Goal: Task Accomplishment & Management: Manage account settings

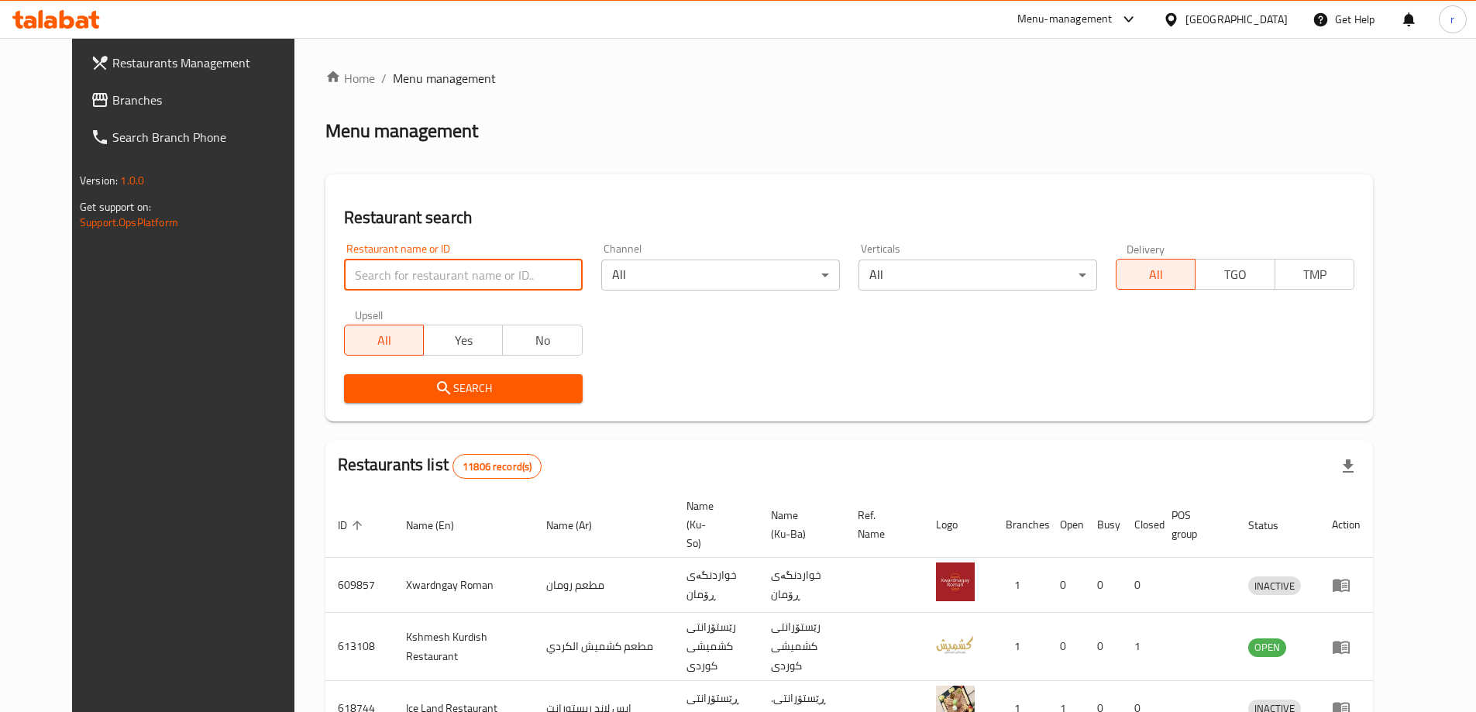
click at [366, 264] on input "search" at bounding box center [463, 275] width 239 height 31
paste input "707700"
type input "707700"
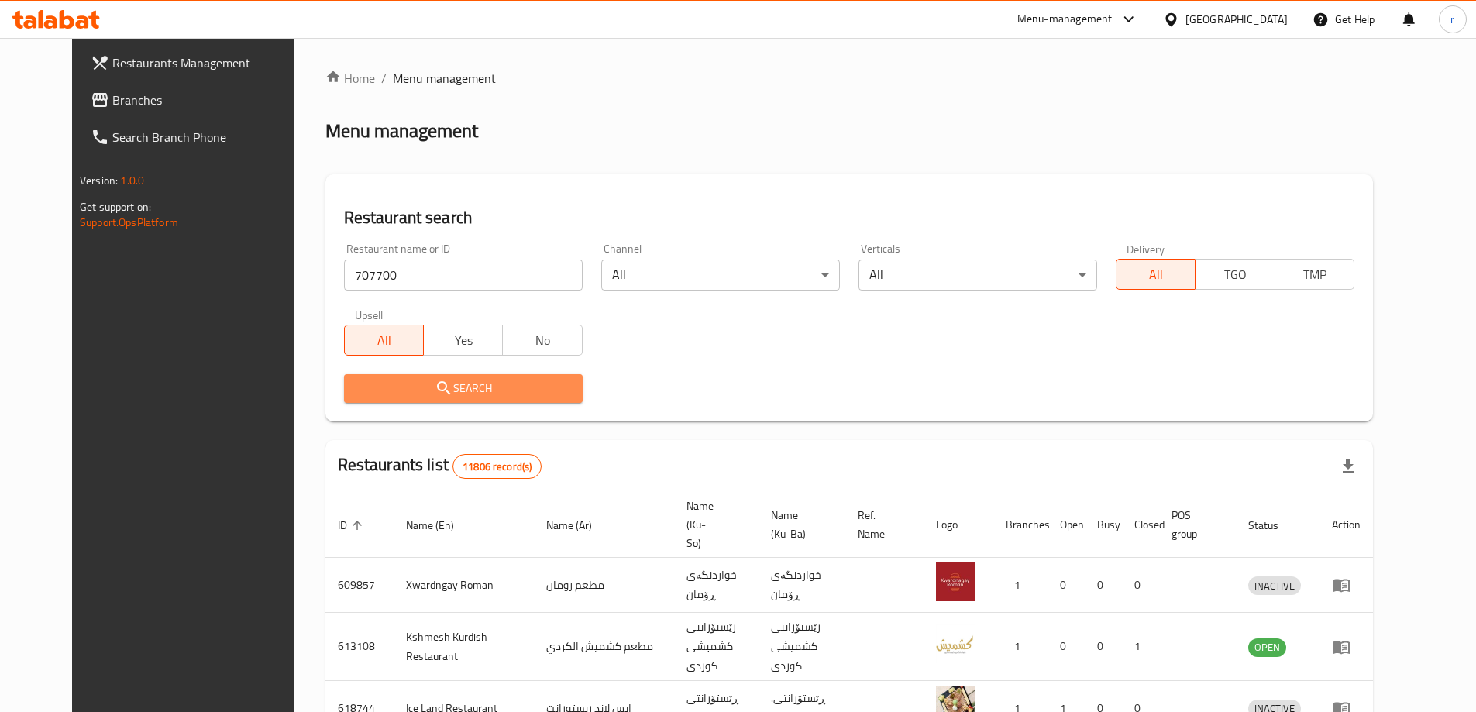
click at [435, 390] on icon "submit" at bounding box center [444, 388] width 19 height 19
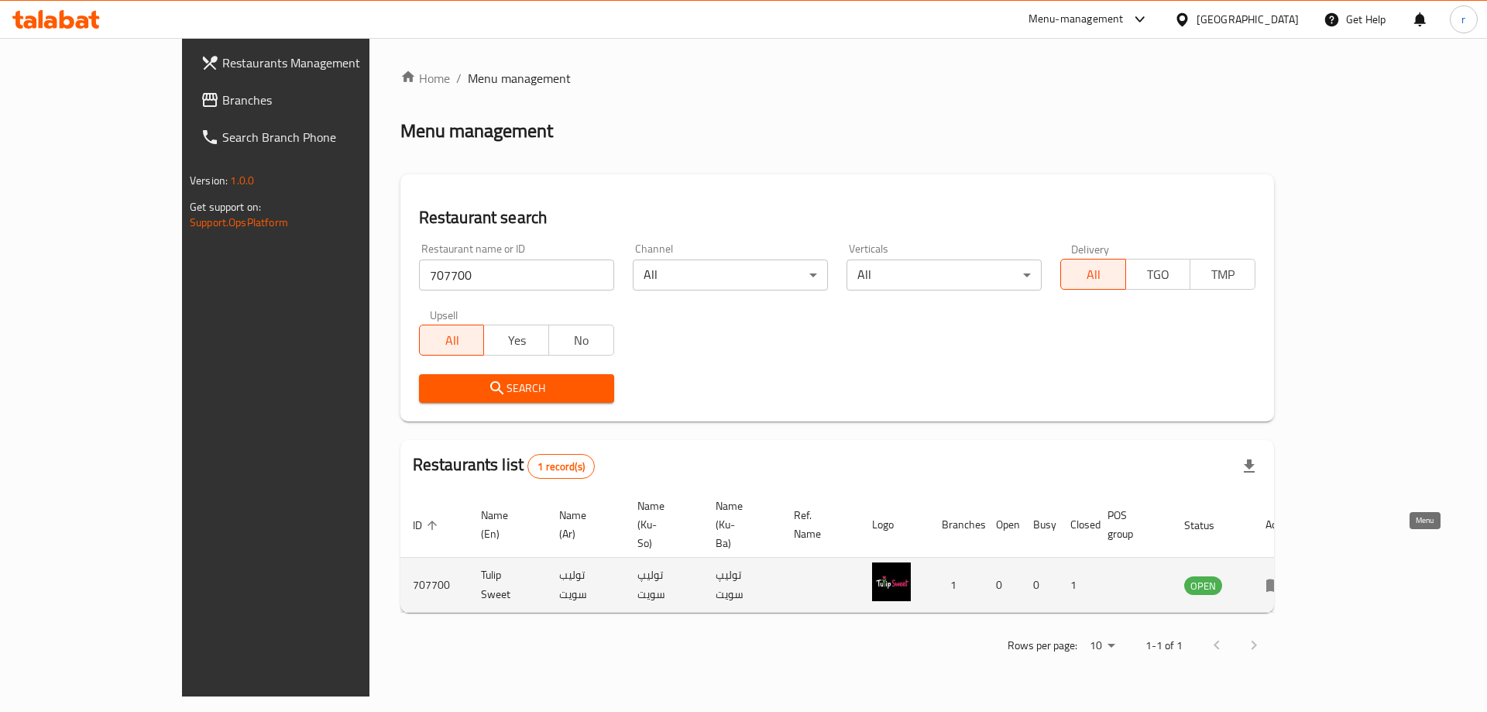
click at [1284, 579] on icon "enhanced table" at bounding box center [1275, 585] width 17 height 13
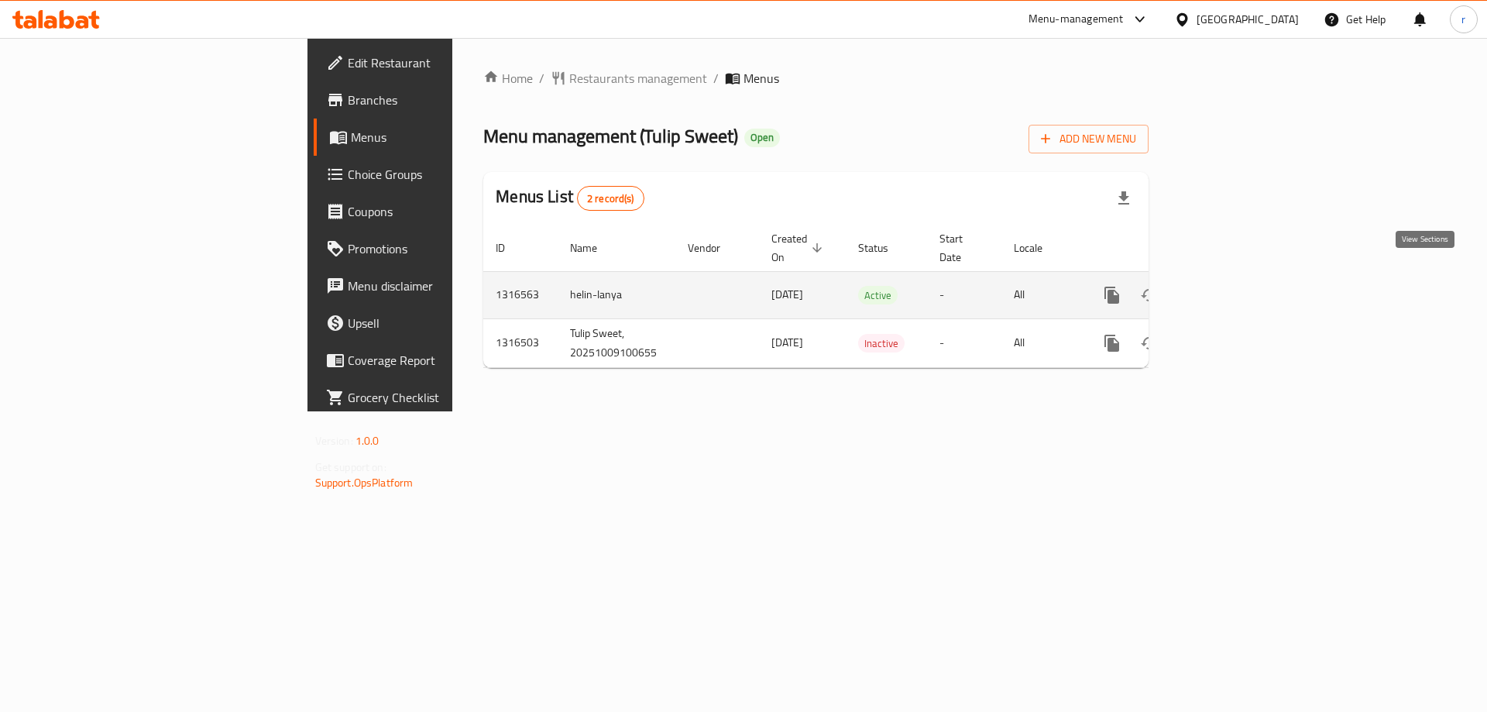
click at [1233, 286] on icon "enhanced table" at bounding box center [1224, 295] width 19 height 19
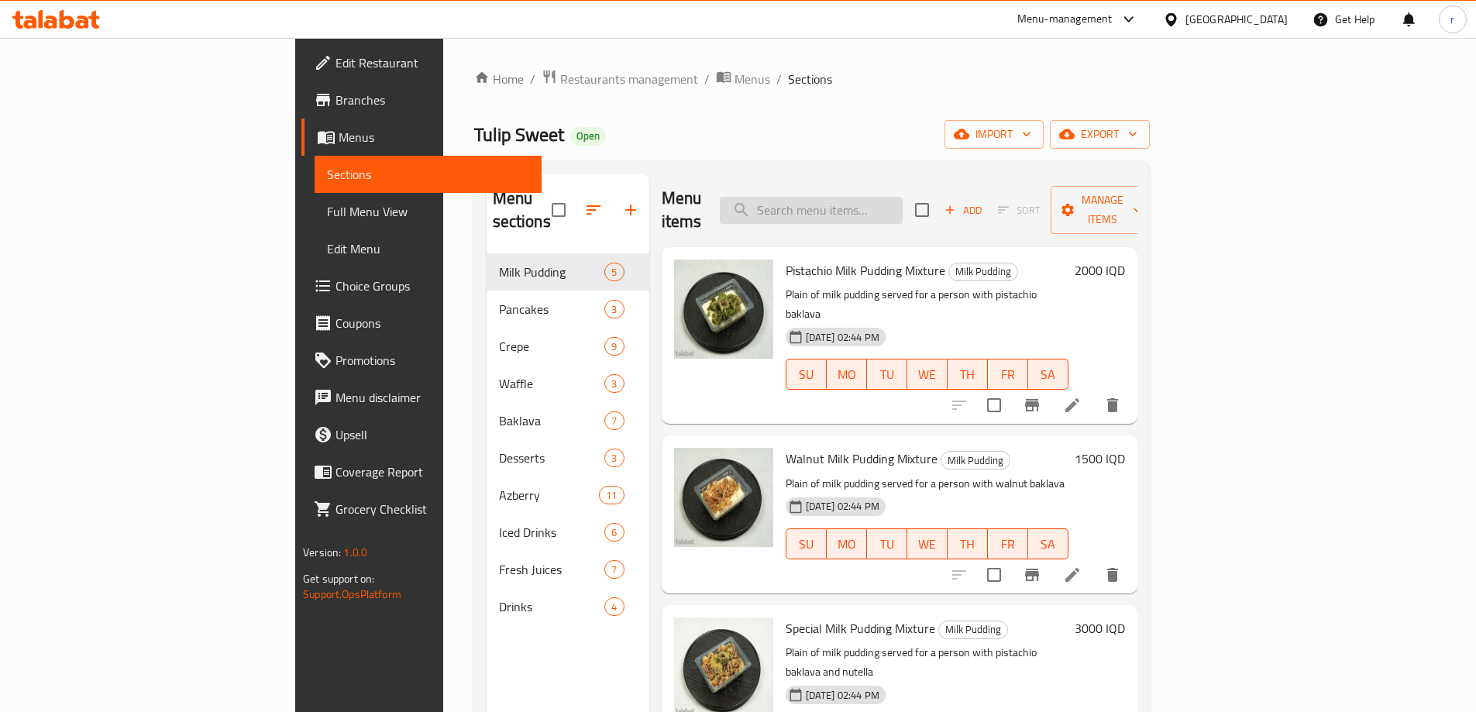
click at [886, 205] on input "search" at bounding box center [811, 210] width 183 height 27
paste input "Ice Latte"
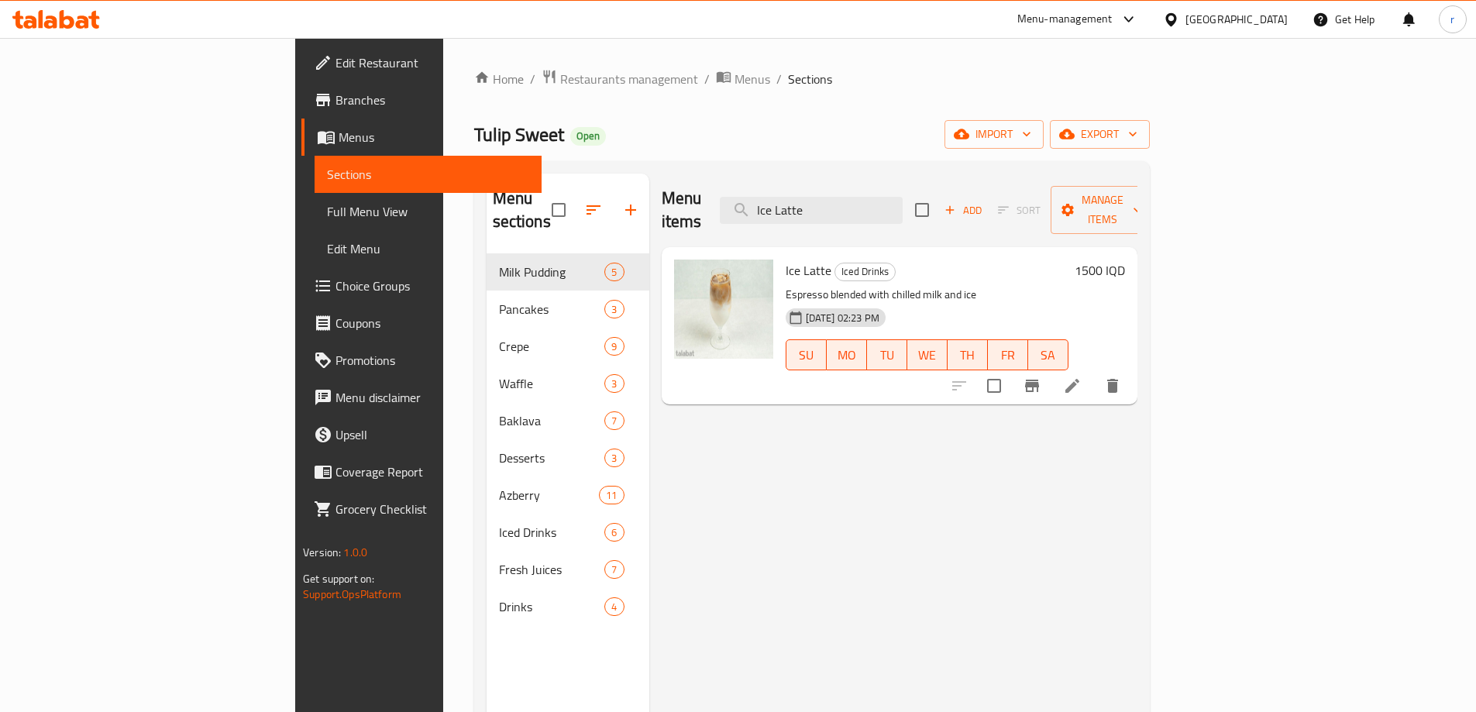
type input "Ice Latte"
click at [1125, 260] on h6 "1500 IQD" at bounding box center [1100, 271] width 50 height 22
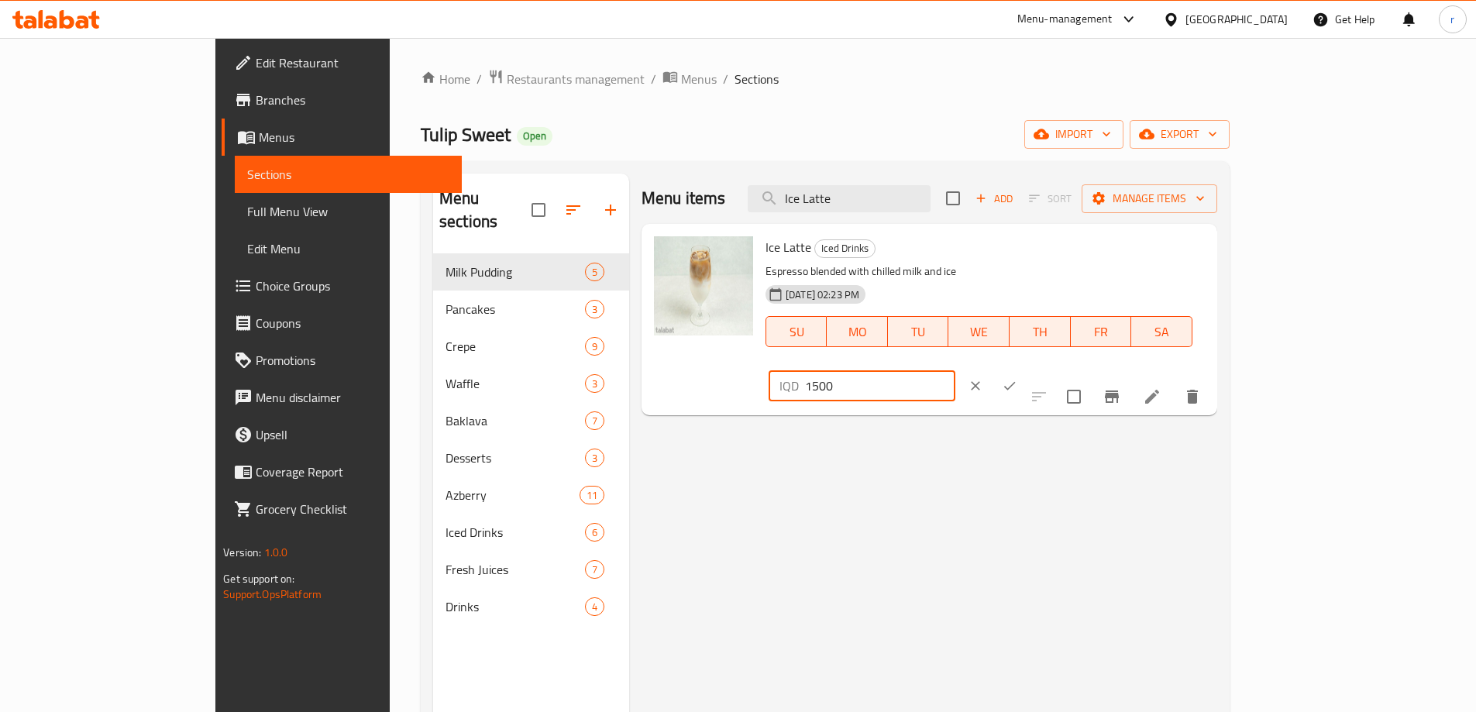
drag, startPoint x: 1265, startPoint y: 248, endPoint x: 1123, endPoint y: 257, distance: 142.1
click at [1123, 257] on div "Ice Latte Iced Drinks Espresso blended with chilled milk and ice [DATE] 02:23 P…" at bounding box center [985, 319] width 452 height 179
click at [681, 83] on span "Menus" at bounding box center [699, 79] width 36 height 19
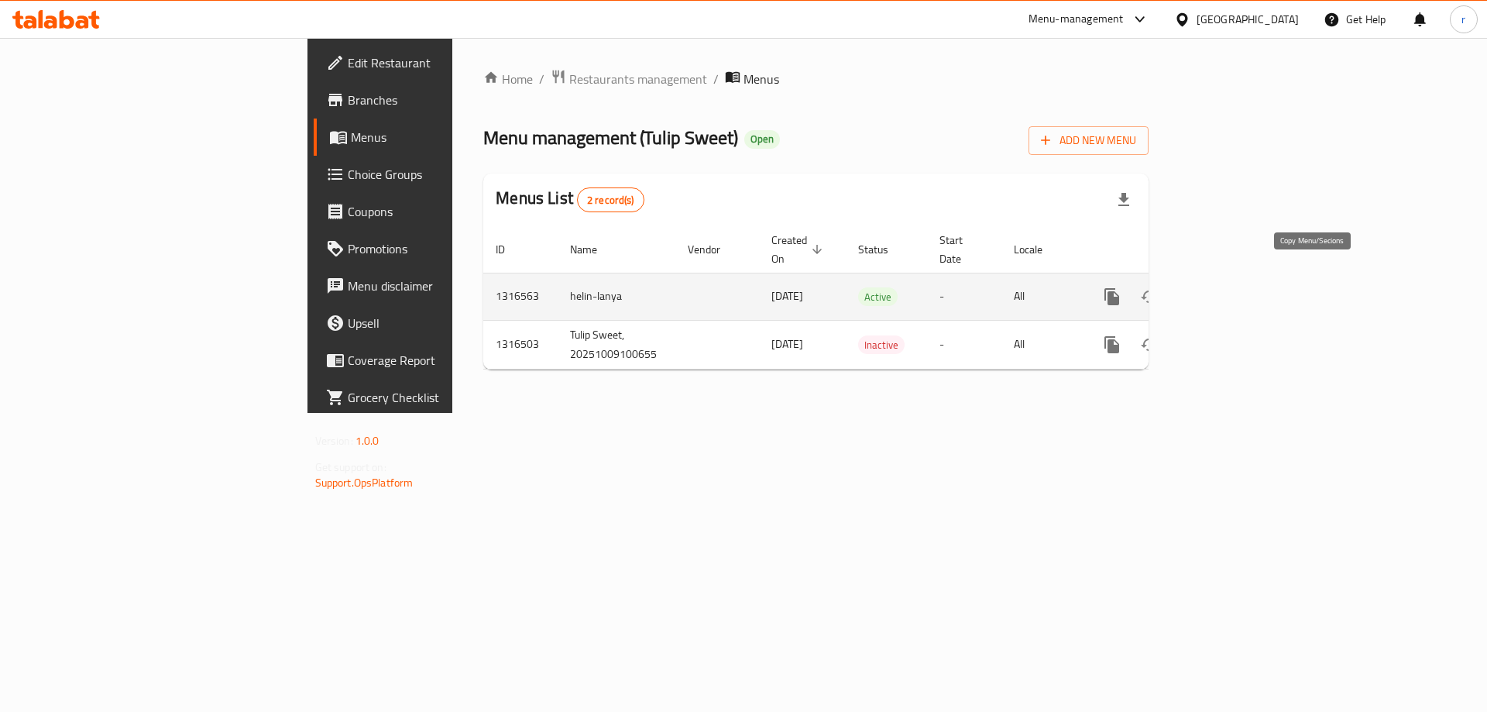
click at [1122, 287] on icon "more" at bounding box center [1112, 296] width 19 height 19
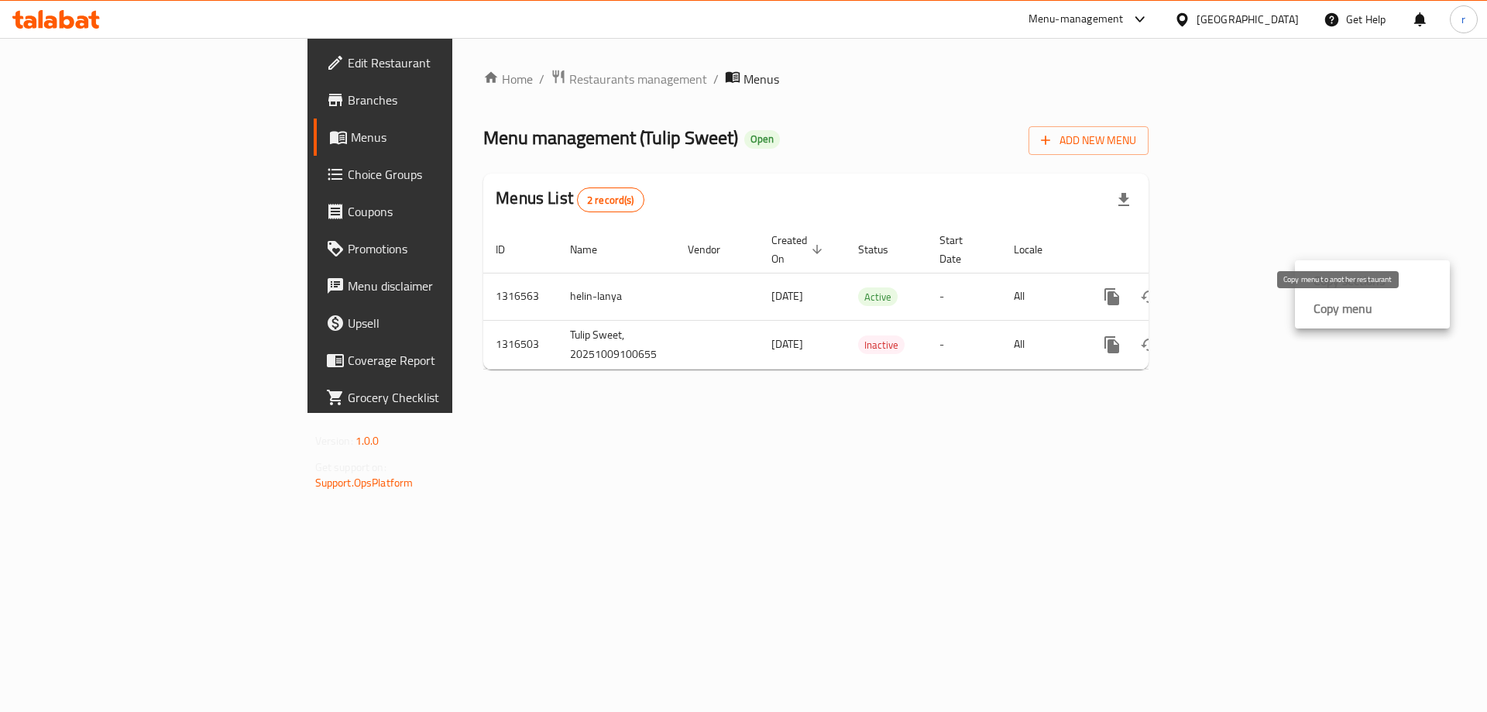
click at [1317, 315] on strong "Copy menu" at bounding box center [1343, 308] width 59 height 19
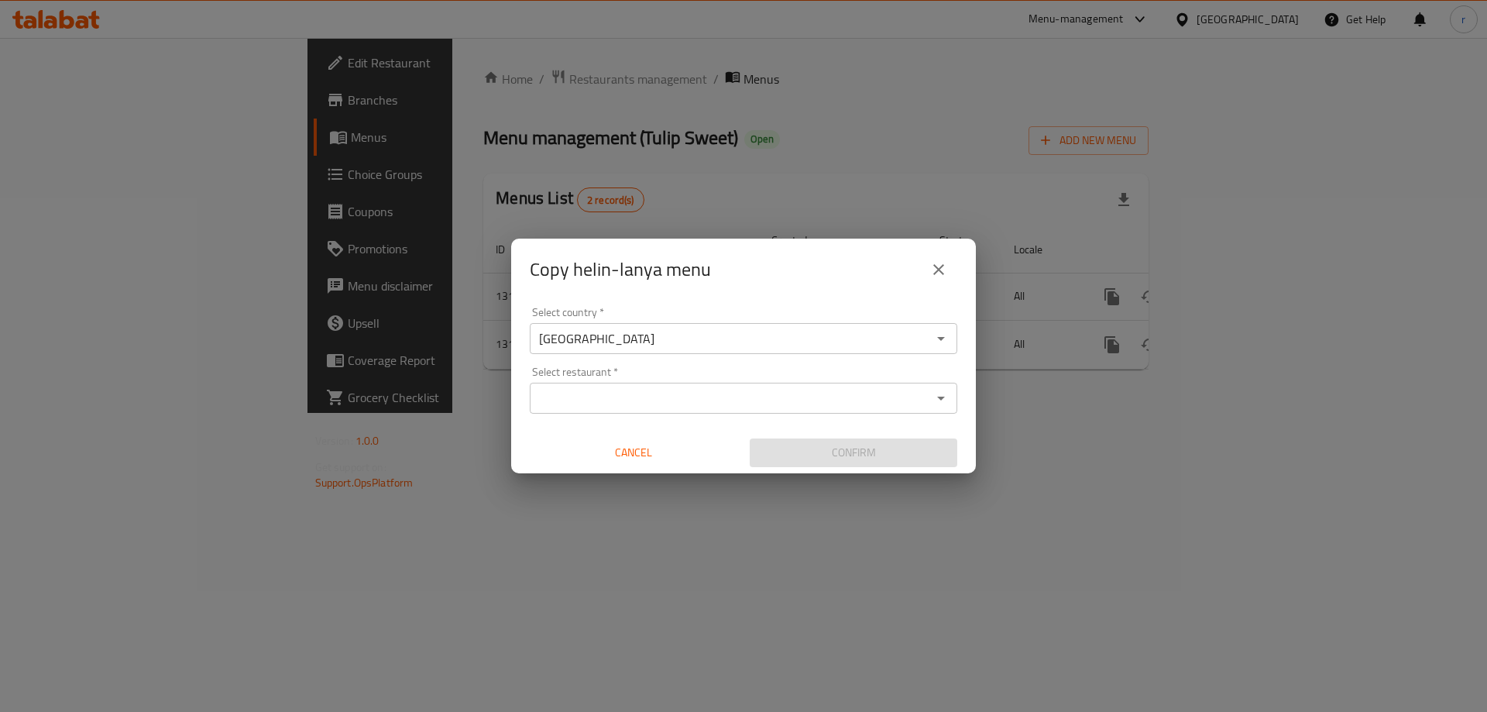
click at [591, 403] on input "Select restaurant   *" at bounding box center [731, 398] width 393 height 22
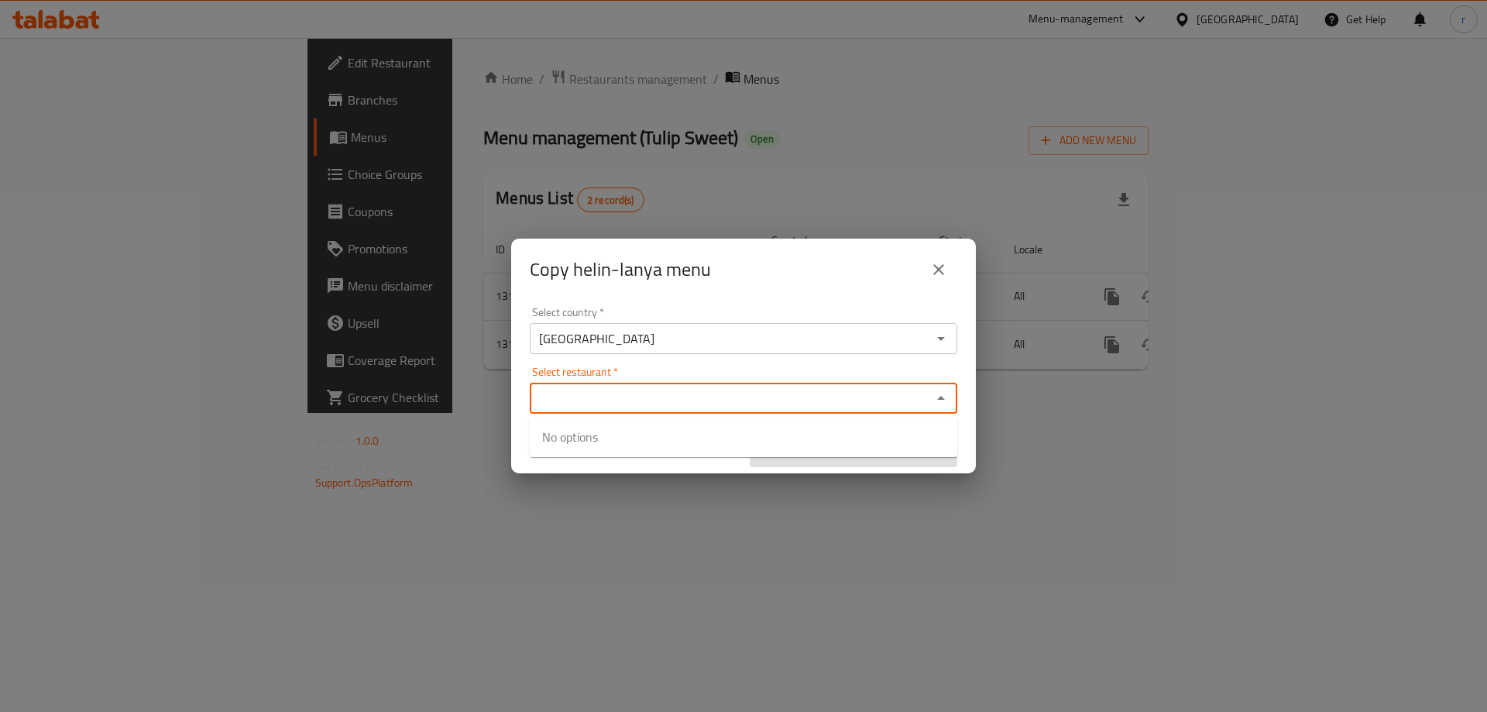
paste input "Tulip Sweet"
type input "Tulip Sweet"
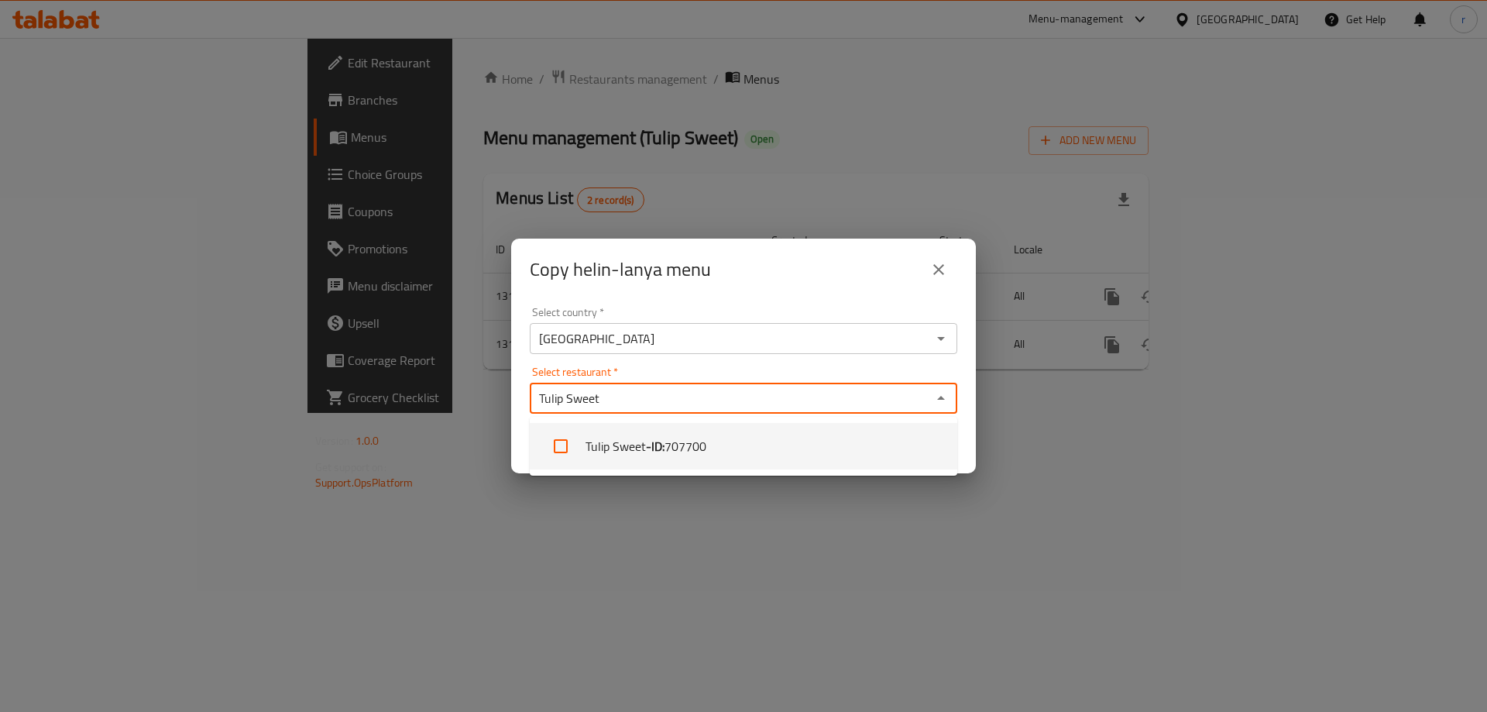
click at [674, 437] on span "707700" at bounding box center [686, 446] width 42 height 19
checkbox input "true"
click at [884, 559] on div "Copy helin-lanya menu Select country   * [GEOGRAPHIC_DATA] Select country * Sel…" at bounding box center [743, 356] width 1487 height 712
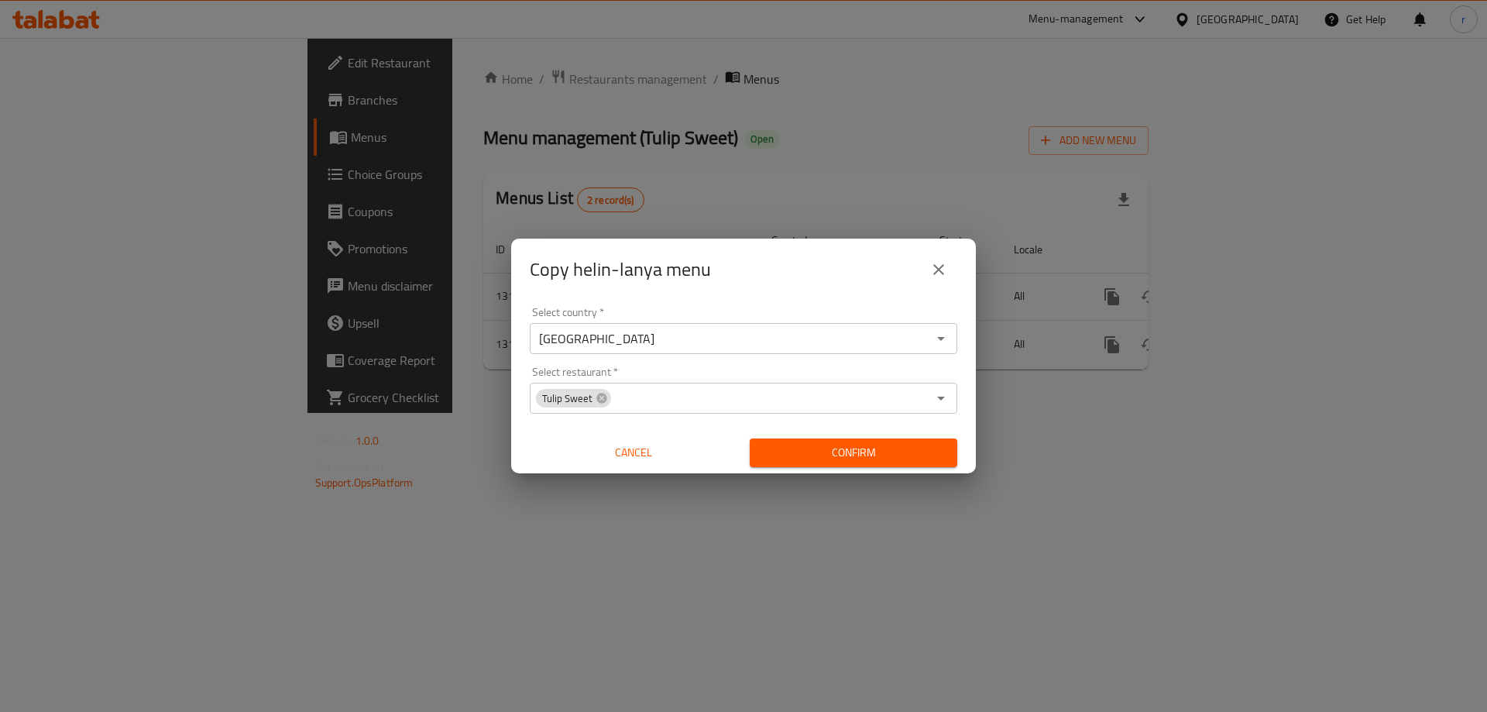
click at [874, 458] on span "Confirm" at bounding box center [853, 452] width 183 height 19
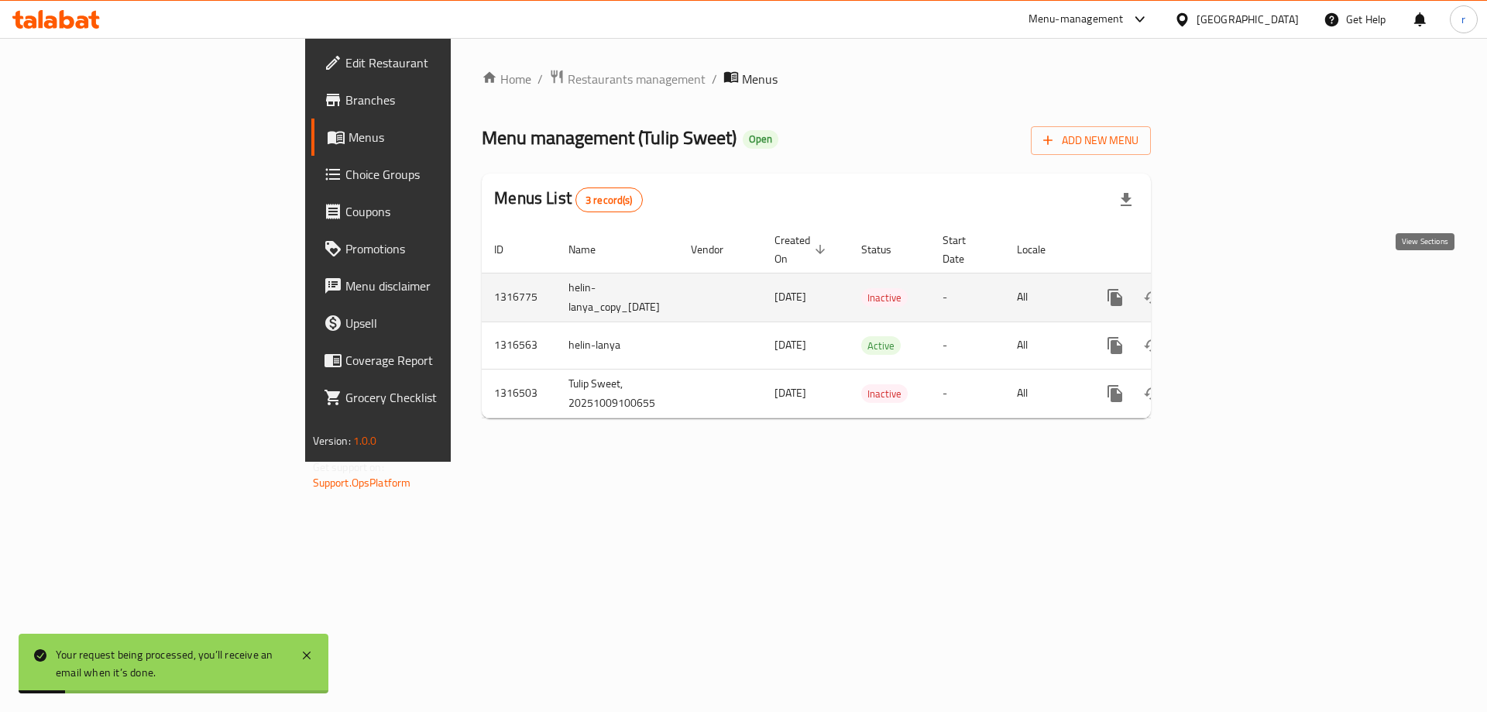
click at [1236, 288] on icon "enhanced table" at bounding box center [1227, 297] width 19 height 19
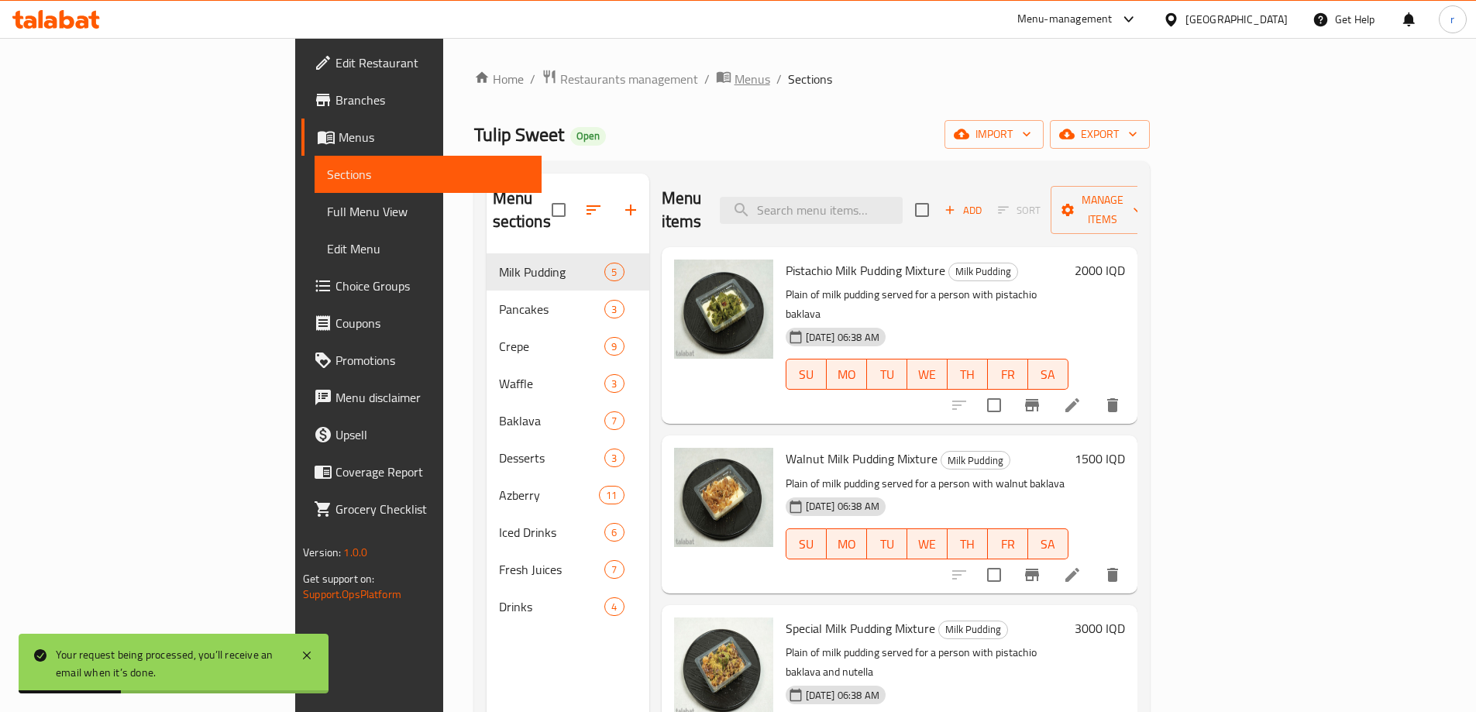
click at [734, 70] on span "Menus" at bounding box center [752, 79] width 36 height 19
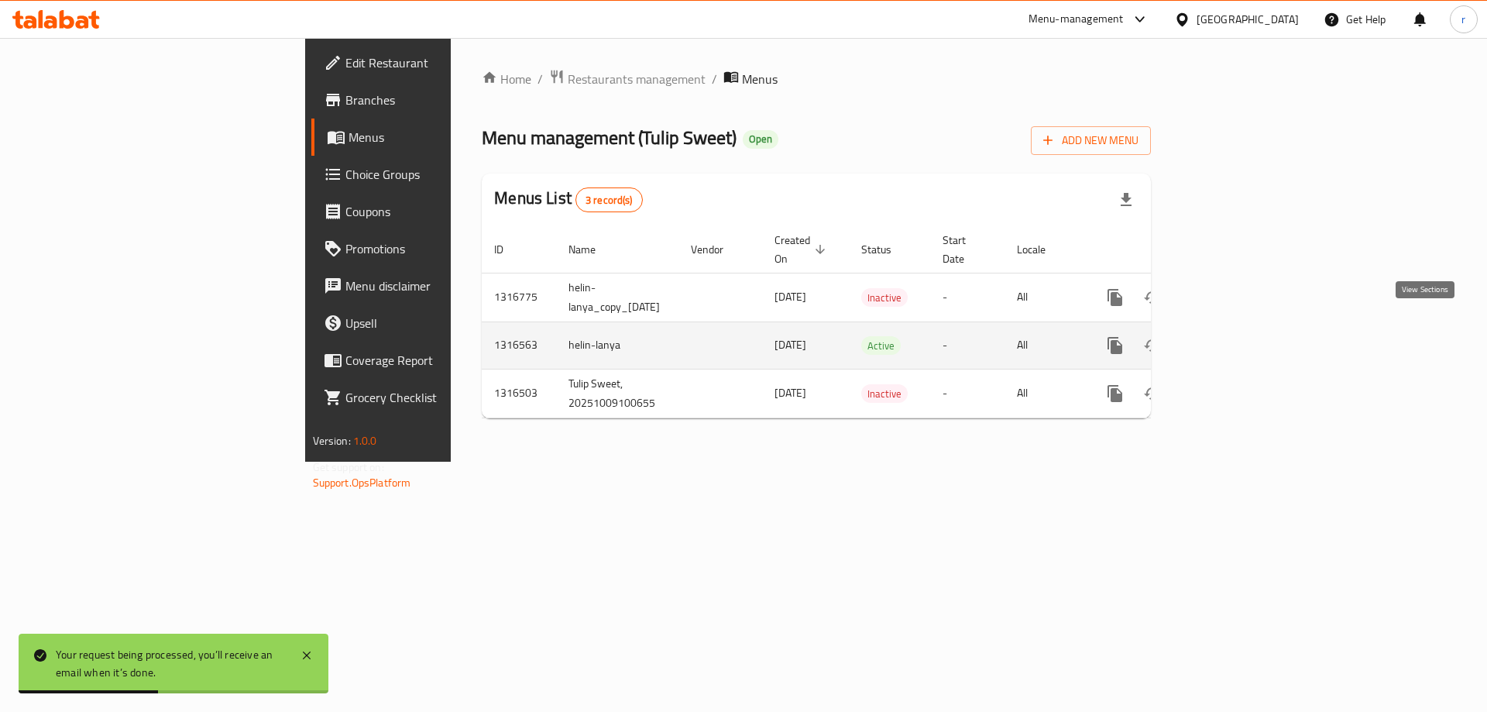
click at [1236, 336] on icon "enhanced table" at bounding box center [1227, 345] width 19 height 19
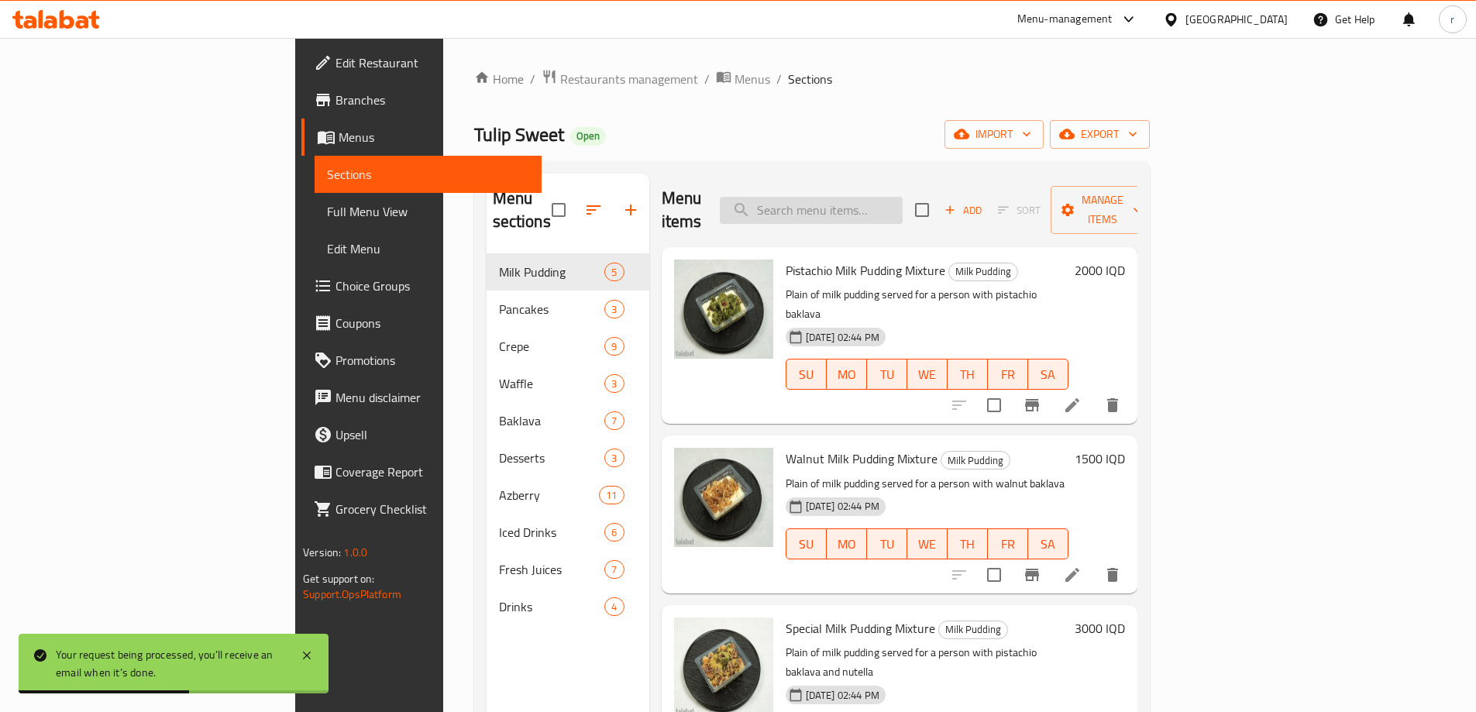
click at [877, 197] on input "search" at bounding box center [811, 210] width 183 height 27
paste input "Ice Latte"
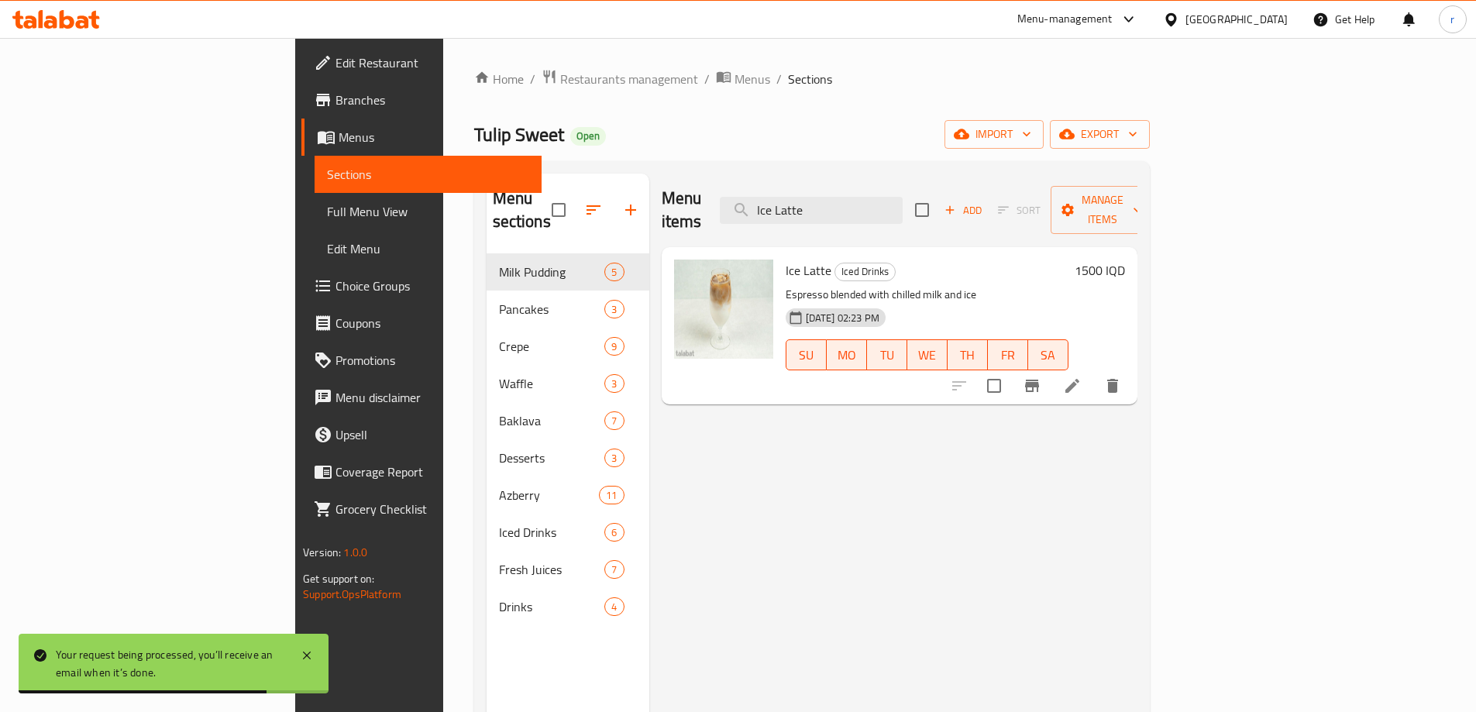
type input "Ice Latte"
click at [1125, 260] on h6 "1500 IQD" at bounding box center [1100, 271] width 50 height 22
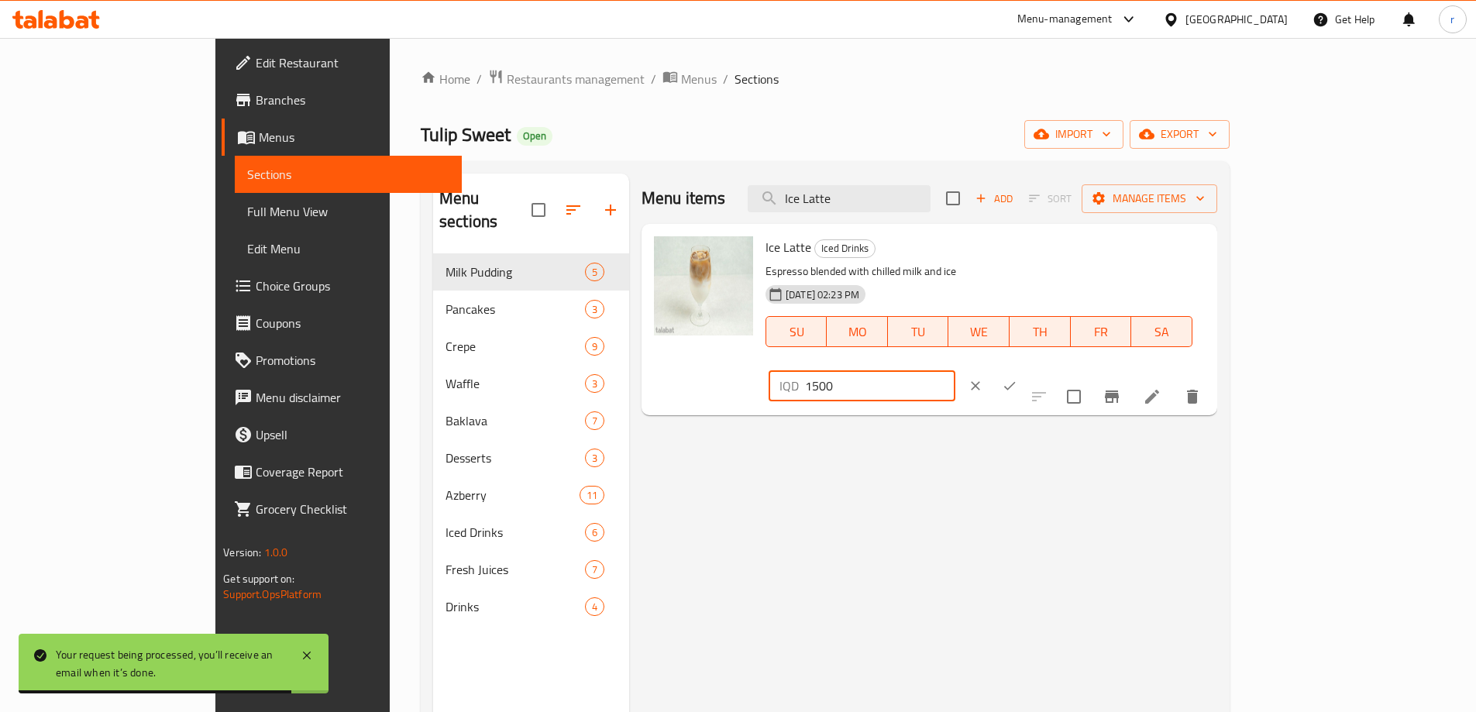
drag, startPoint x: 1281, startPoint y: 249, endPoint x: 1006, endPoint y: 269, distance: 274.9
click at [1006, 269] on div "Ice Latte Iced Drinks Espresso blended with chilled milk and ice [DATE] 02:23 P…" at bounding box center [985, 319] width 452 height 179
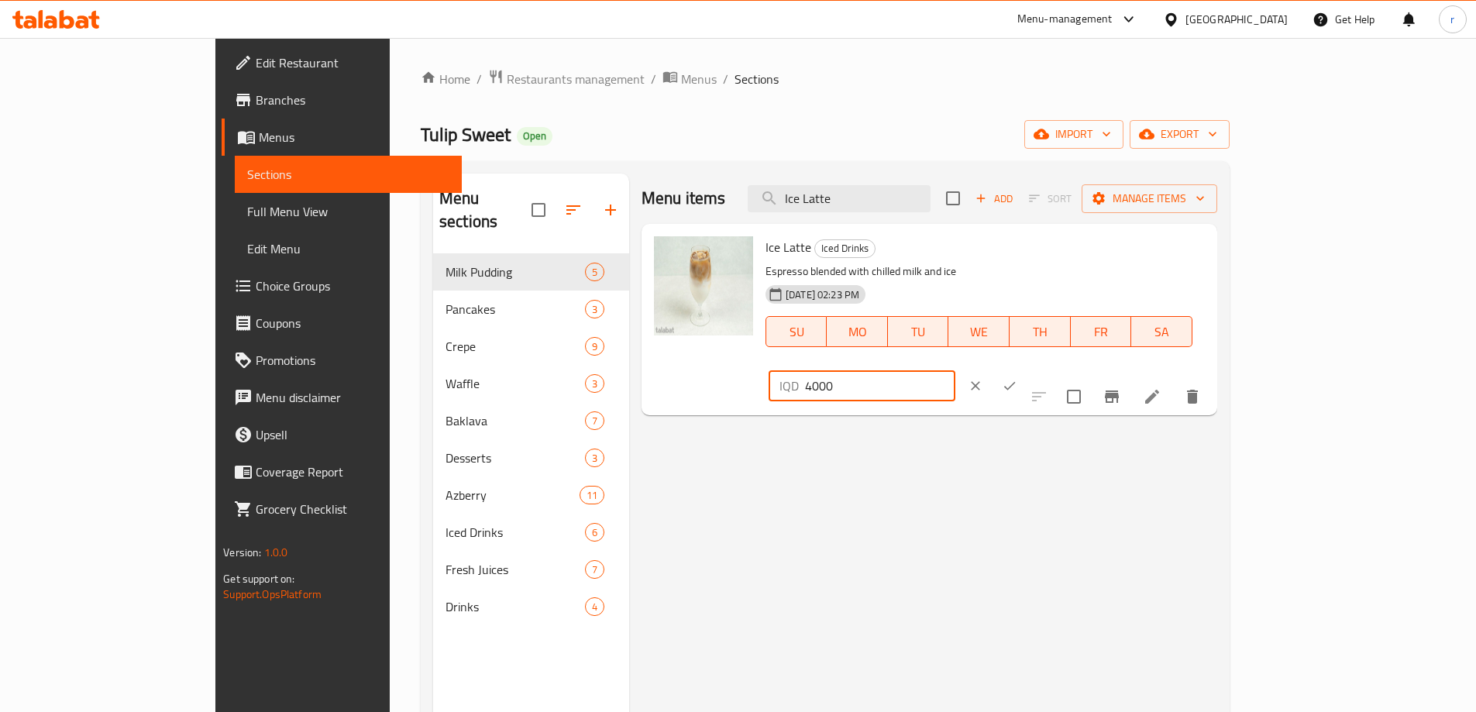
type input "4000"
click at [1017, 378] on icon "ok" at bounding box center [1009, 385] width 15 height 15
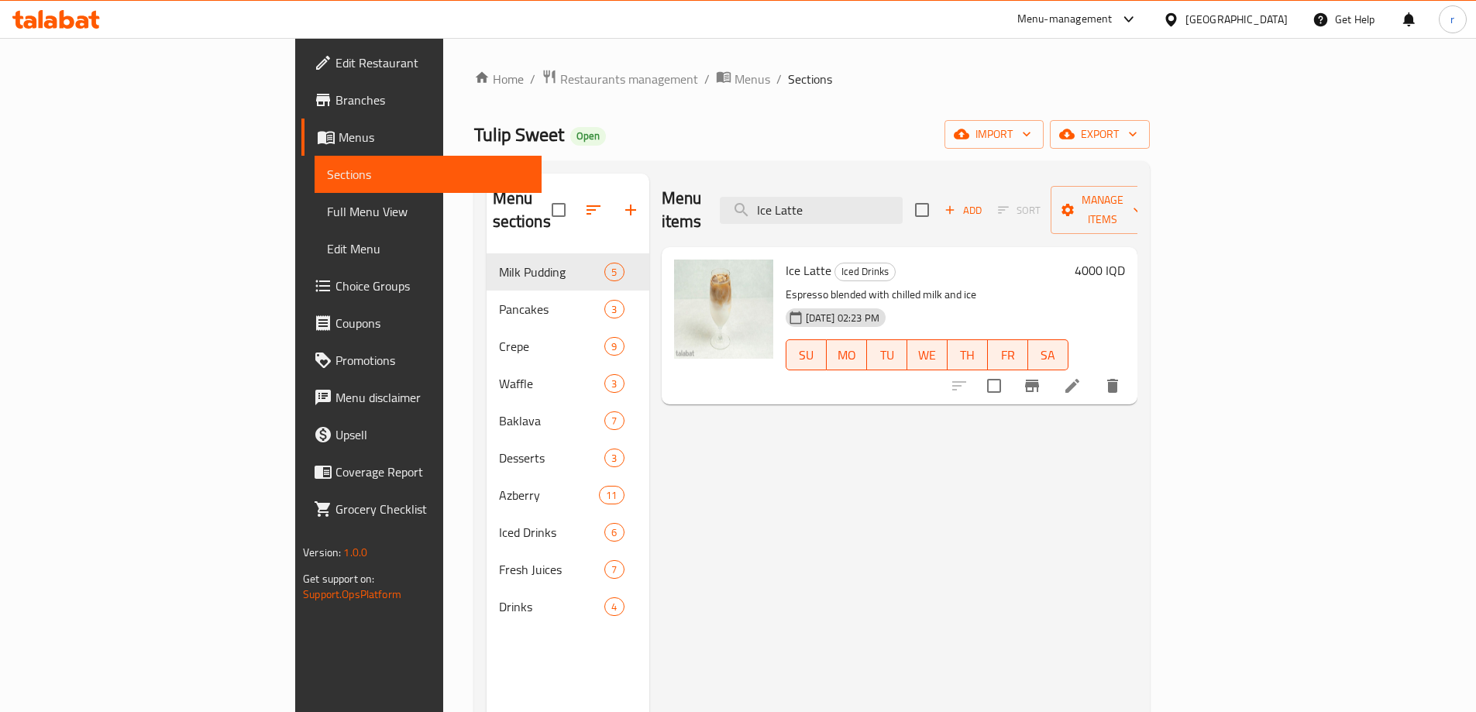
drag, startPoint x: 916, startPoint y: 198, endPoint x: 722, endPoint y: 210, distance: 194.8
click at [722, 210] on div "Menu items Ice Latte Add Sort Manage items" at bounding box center [900, 211] width 476 height 74
drag, startPoint x: 926, startPoint y: 198, endPoint x: 708, endPoint y: 192, distance: 217.8
click at [708, 192] on div "Menu items Ice Latte Add Sort Manage items" at bounding box center [900, 211] width 476 height 74
paste input "Spanish"
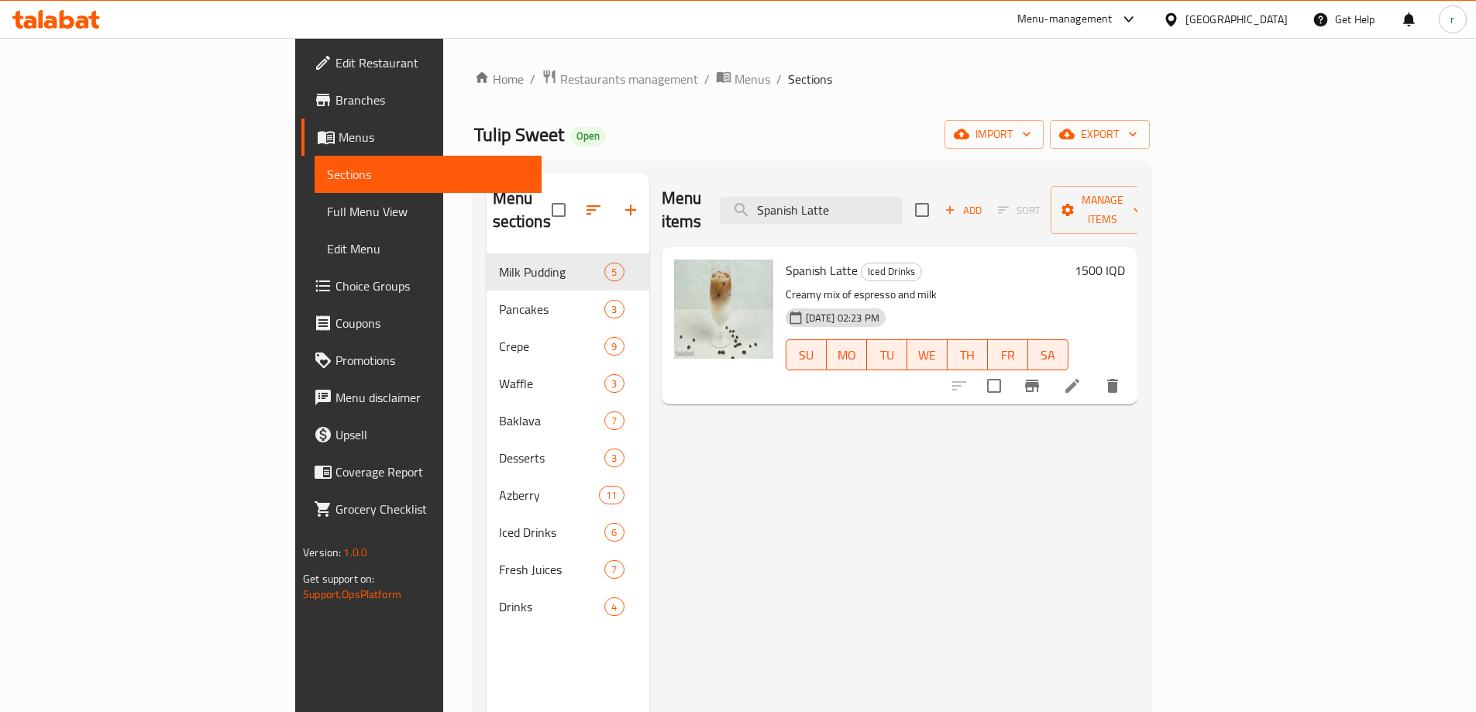
type input "Spanish Latte"
click at [1125, 260] on h6 "1500 IQD" at bounding box center [1100, 271] width 50 height 22
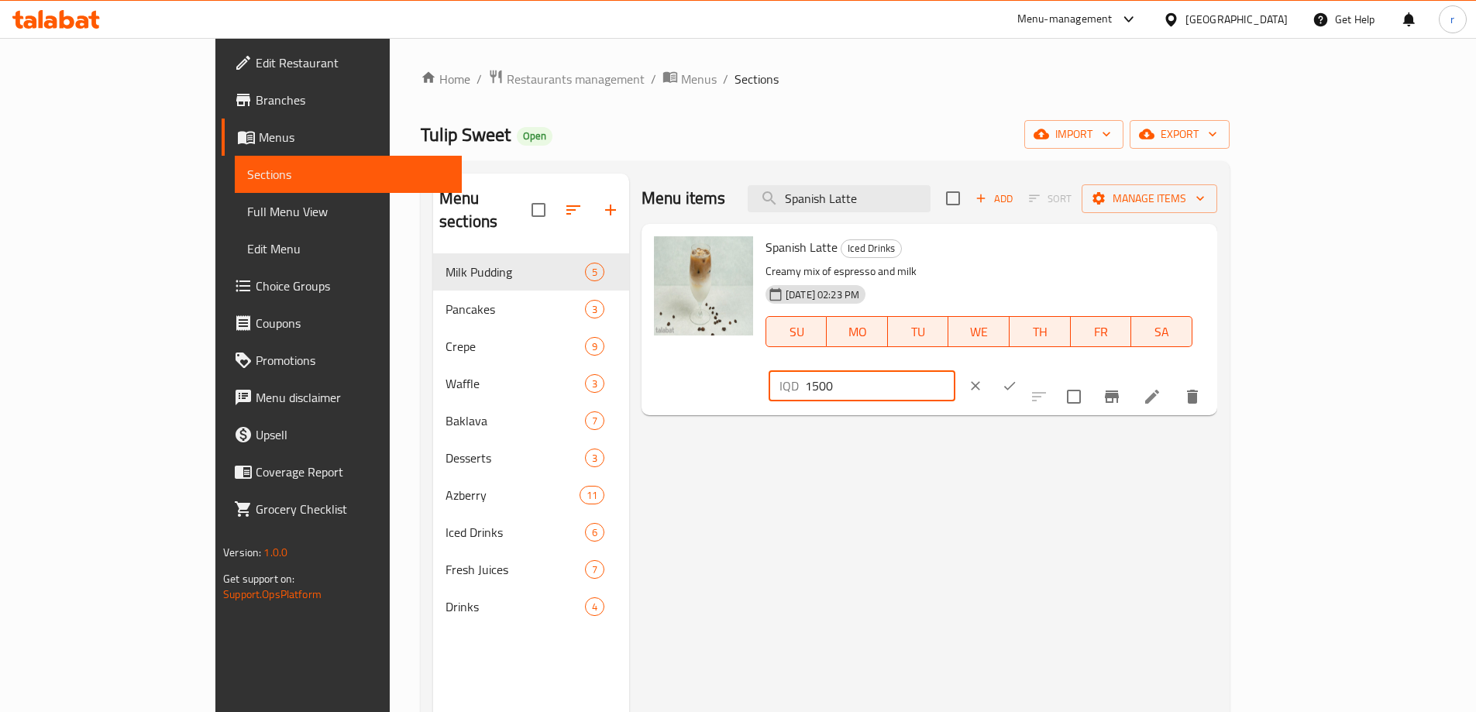
drag, startPoint x: 1248, startPoint y: 258, endPoint x: 1093, endPoint y: 264, distance: 155.1
click at [1093, 264] on div "Spanish Latte Iced Drinks Creamy mix of espresso and milk [DATE] 02:23 PM SU MO…" at bounding box center [985, 319] width 452 height 179
type input "4000"
click at [1017, 378] on icon "ok" at bounding box center [1009, 385] width 15 height 15
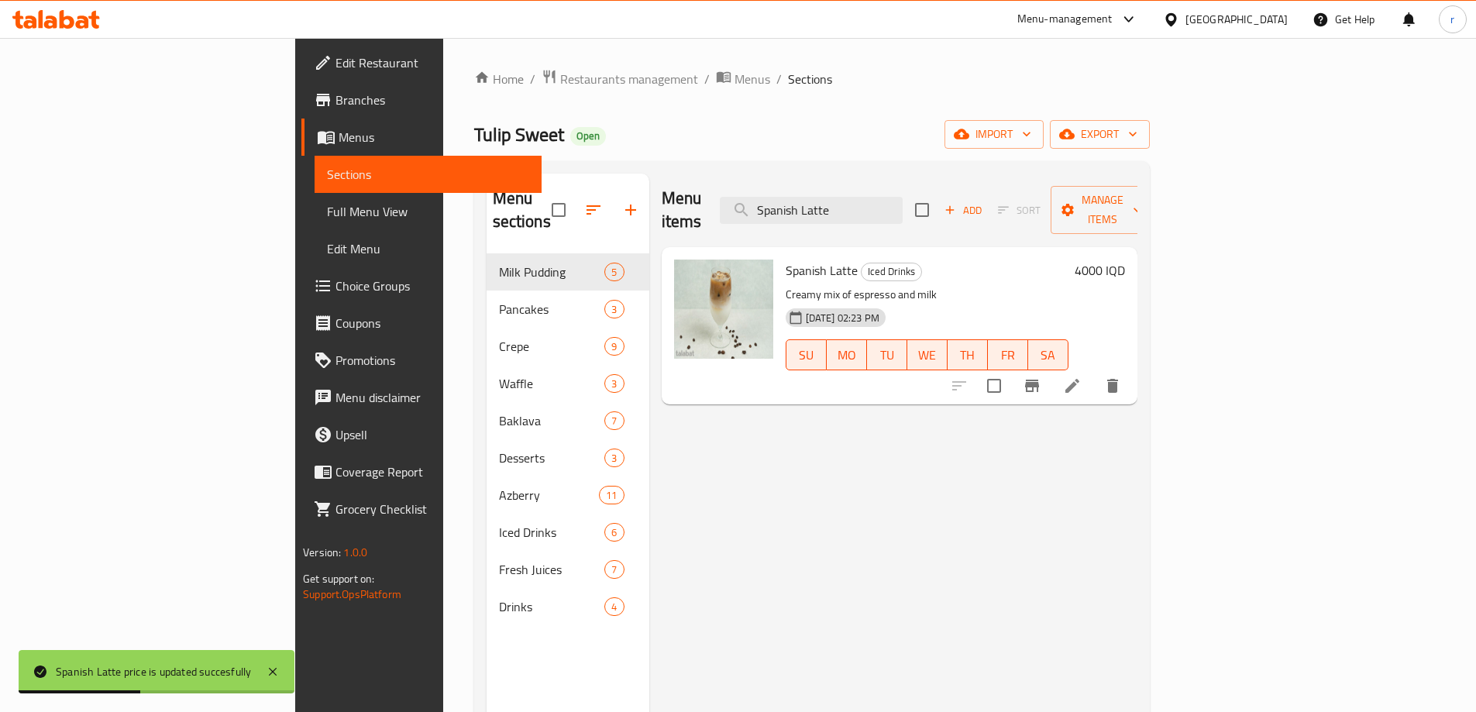
drag, startPoint x: 944, startPoint y: 200, endPoint x: 810, endPoint y: 188, distance: 133.8
click at [811, 188] on div "Menu items Spanish Latte Add Sort Manage items" at bounding box center [900, 211] width 476 height 74
paste input "Iced Americano"
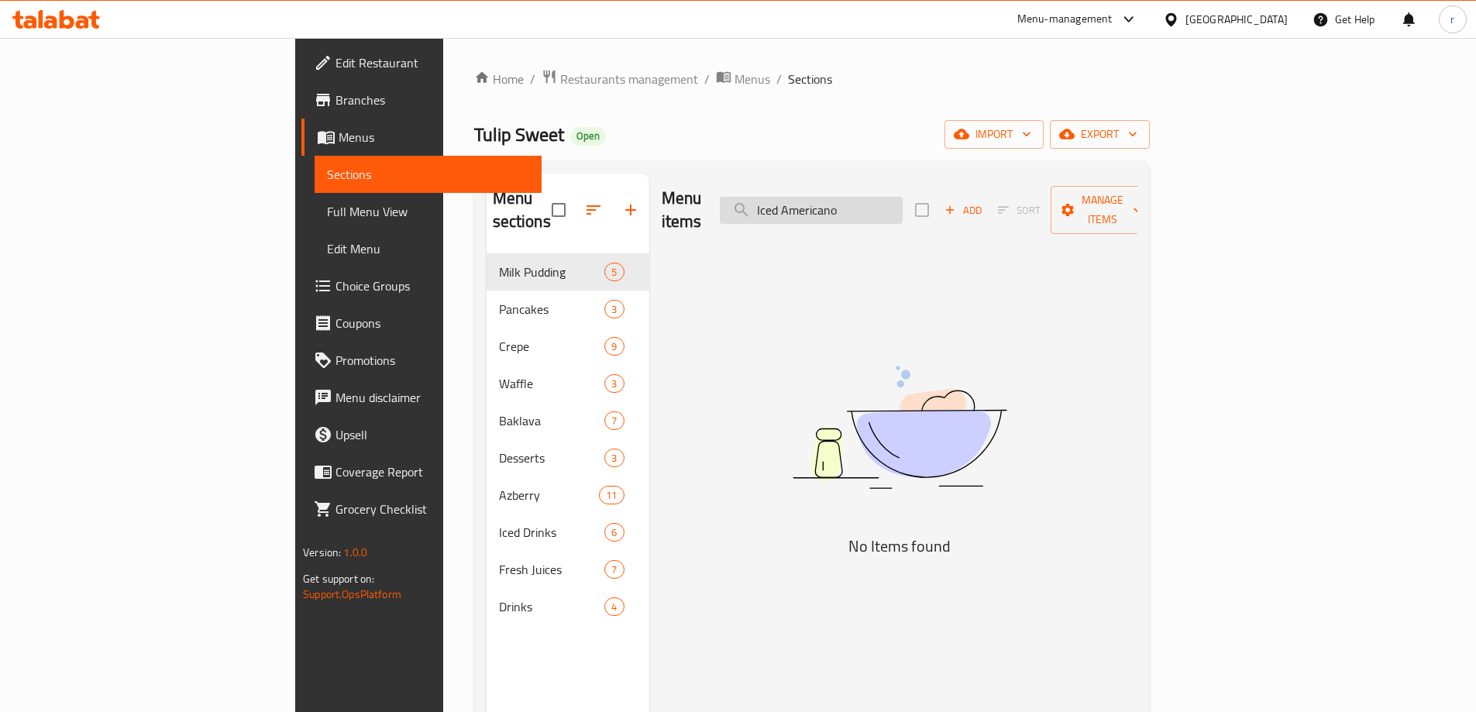
click at [884, 198] on input "Iced Americano" at bounding box center [811, 210] width 183 height 27
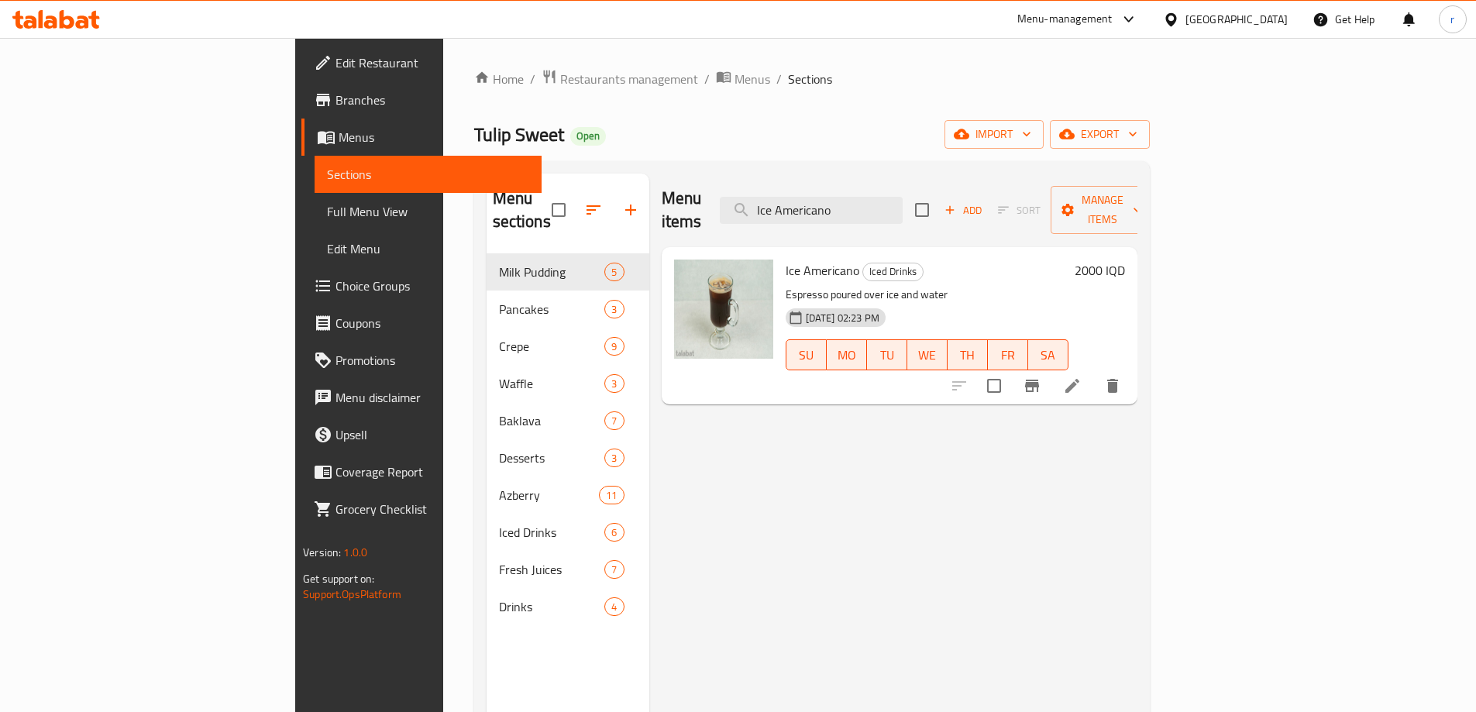
type input "Ice Americano"
click at [1125, 260] on h6 "2000 IQD" at bounding box center [1100, 271] width 50 height 22
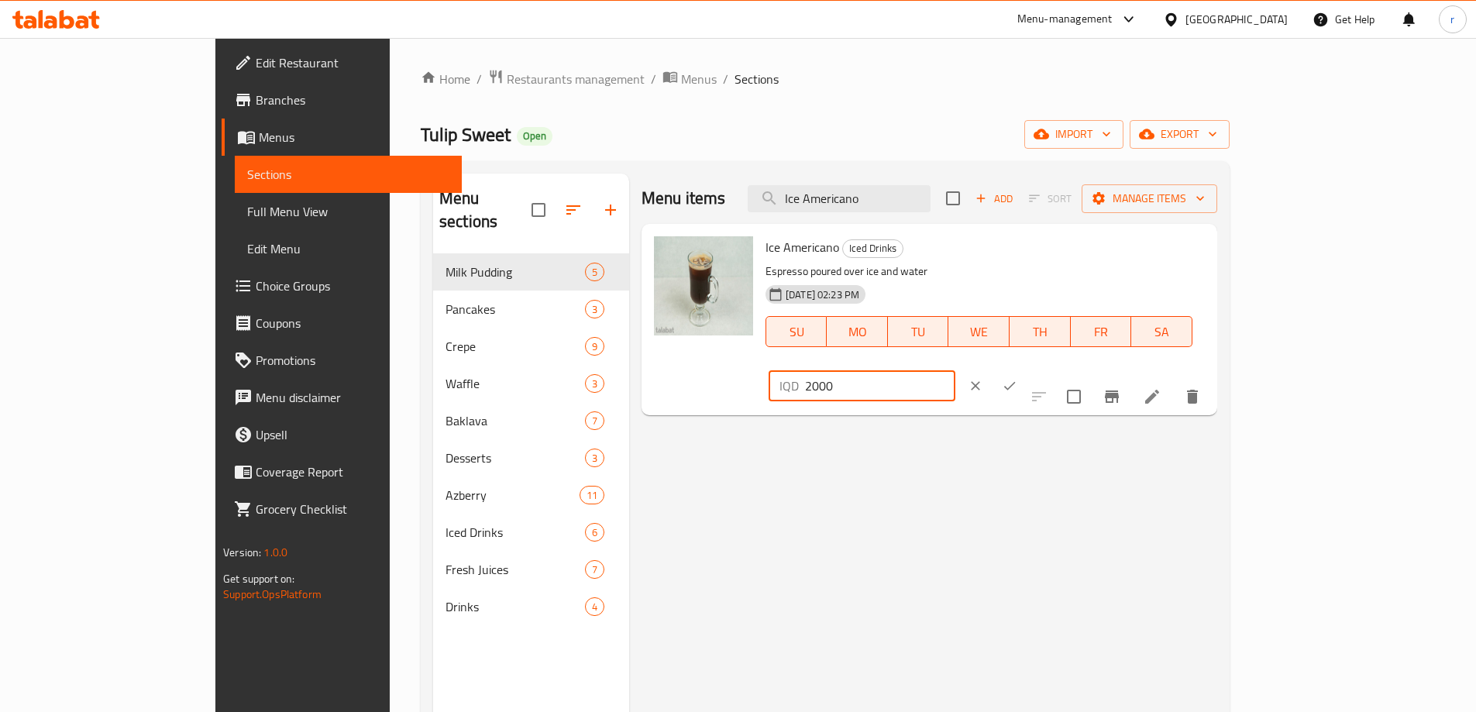
drag, startPoint x: 1247, startPoint y: 256, endPoint x: 1146, endPoint y: 262, distance: 100.9
click at [1146, 262] on div "Ice Americano Iced Drinks Espresso poured over ice and water [DATE] 02:23 PM SU…" at bounding box center [985, 319] width 452 height 179
type input "3500"
click at [1016, 382] on icon "ok" at bounding box center [1010, 386] width 12 height 9
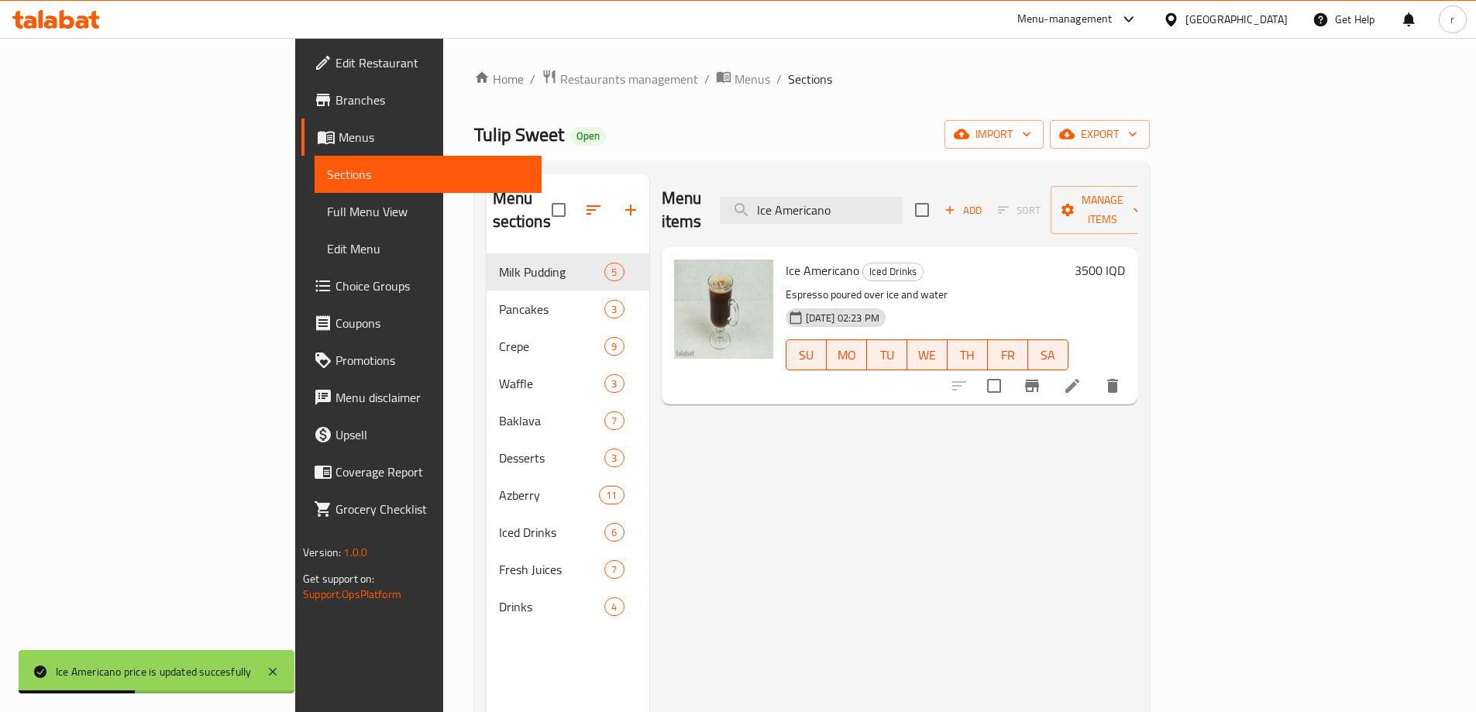
drag, startPoint x: 962, startPoint y: 198, endPoint x: 743, endPoint y: 193, distance: 219.3
click at [750, 195] on div "Menu items Ice Americano Add Sort Manage items" at bounding box center [900, 211] width 476 height 74
paste input "d Chocolate"
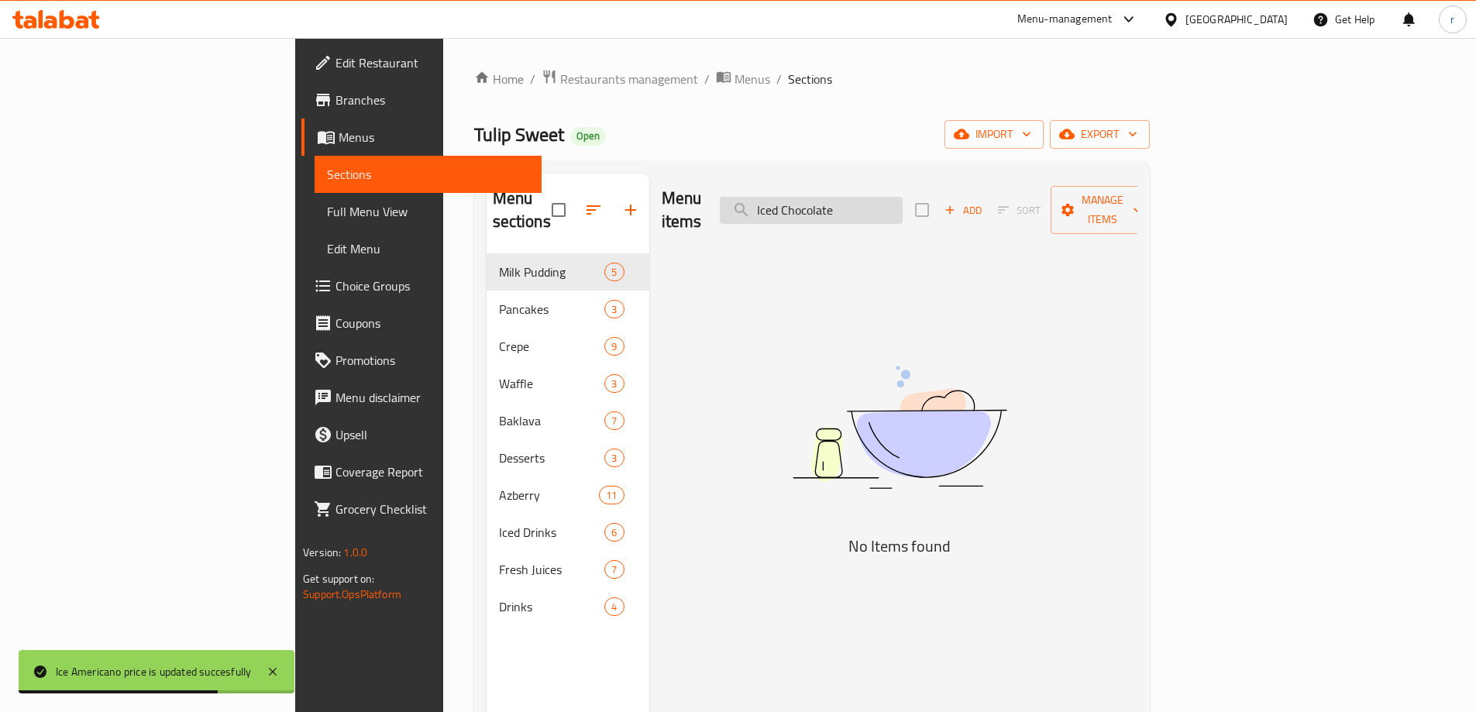
click at [886, 198] on input "Iced Chocolate" at bounding box center [811, 210] width 183 height 27
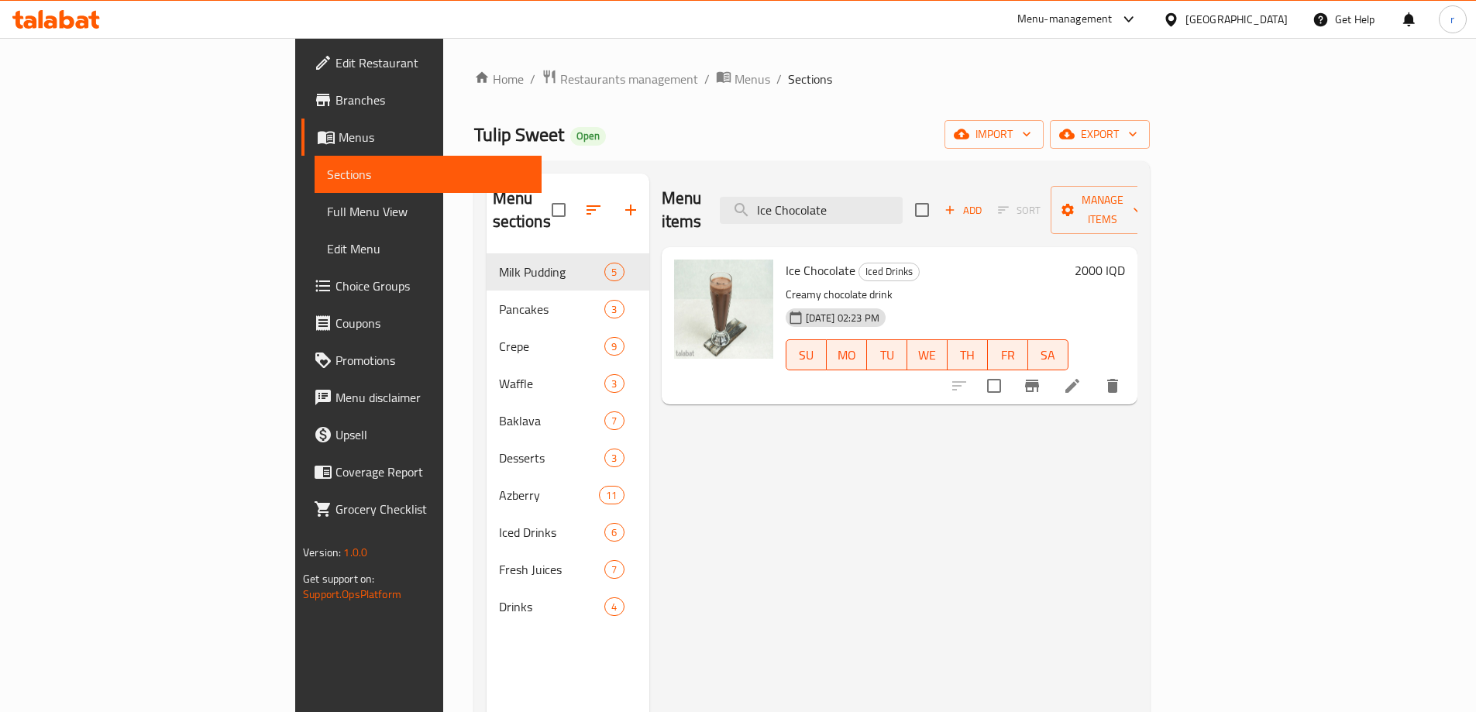
type input "Ice Chocolate"
click at [1125, 260] on h6 "2000 IQD" at bounding box center [1100, 271] width 50 height 22
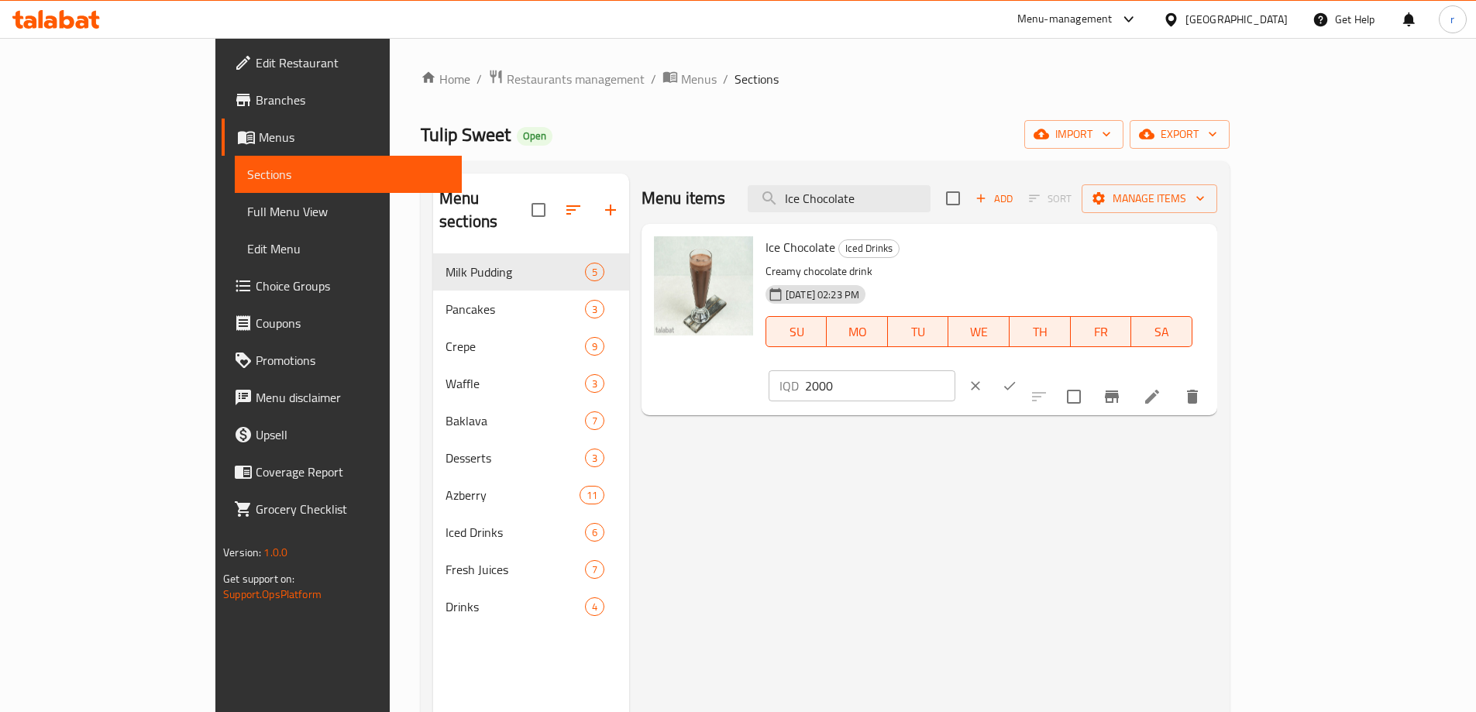
drag, startPoint x: 1266, startPoint y: 260, endPoint x: 1183, endPoint y: 267, distance: 83.3
click at [955, 370] on div "IQD 2000 ​" at bounding box center [862, 385] width 187 height 31
type input "3500"
click at [1017, 378] on icon "ok" at bounding box center [1009, 385] width 15 height 15
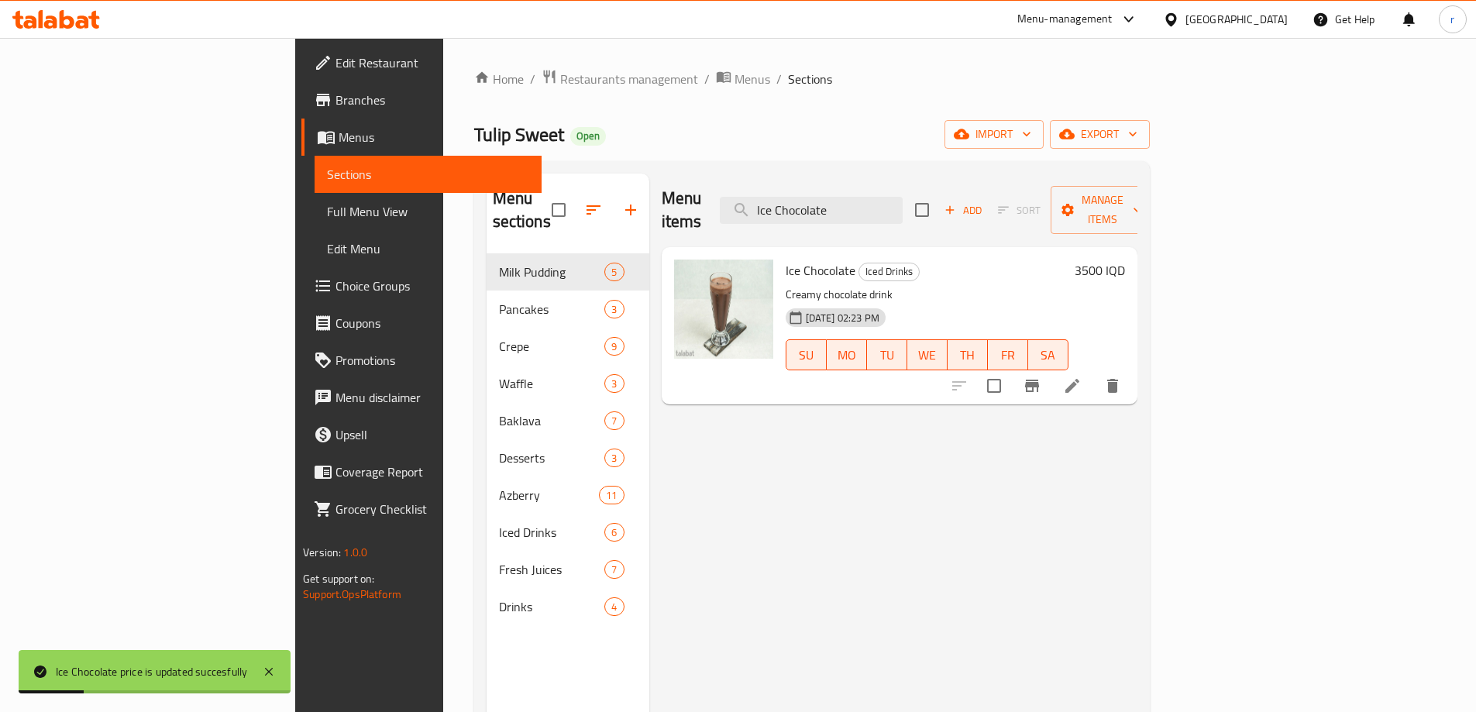
drag, startPoint x: 994, startPoint y: 206, endPoint x: 655, endPoint y: 209, distance: 339.3
click at [662, 209] on div "Menu items Ice Chocolate Add Sort Manage items" at bounding box center [900, 211] width 476 height 74
paste input "d Cocow"
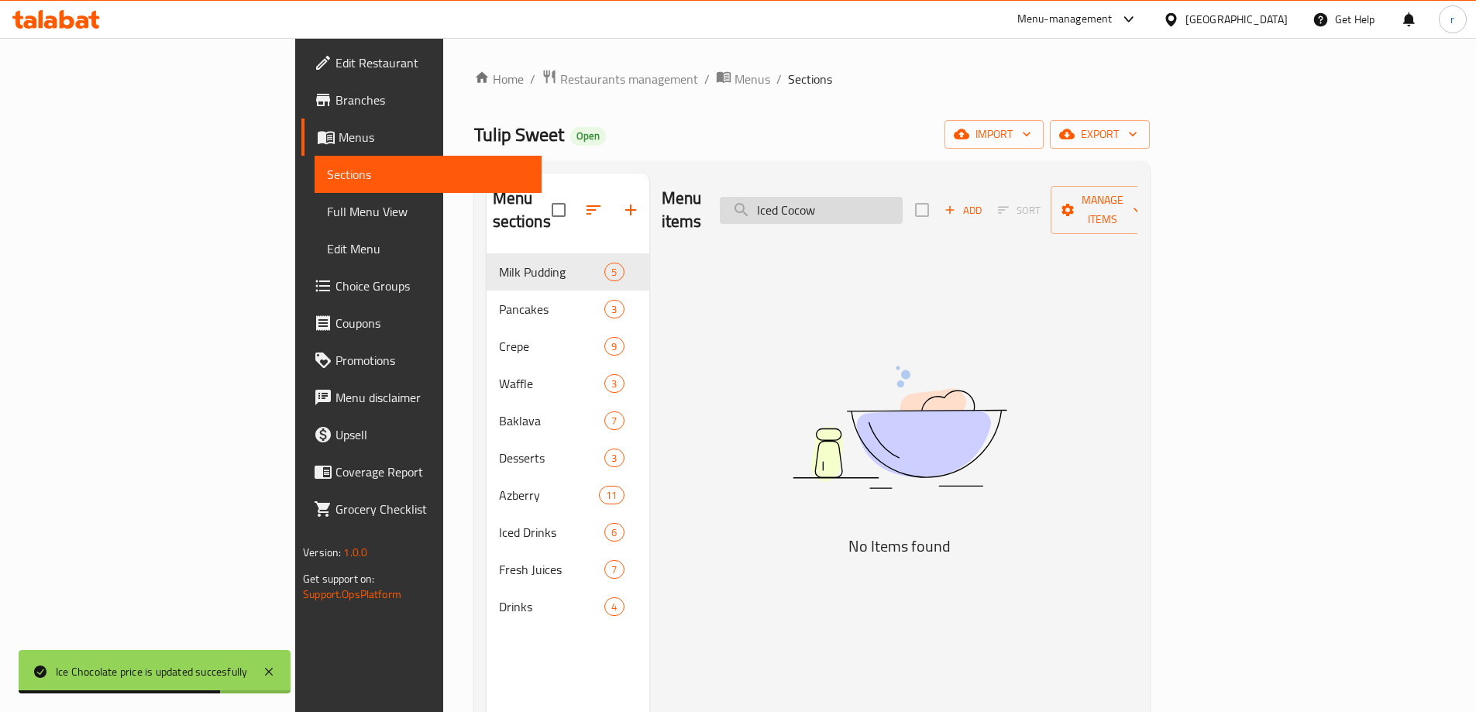
click at [884, 200] on input "Iced Cocow" at bounding box center [811, 210] width 183 height 27
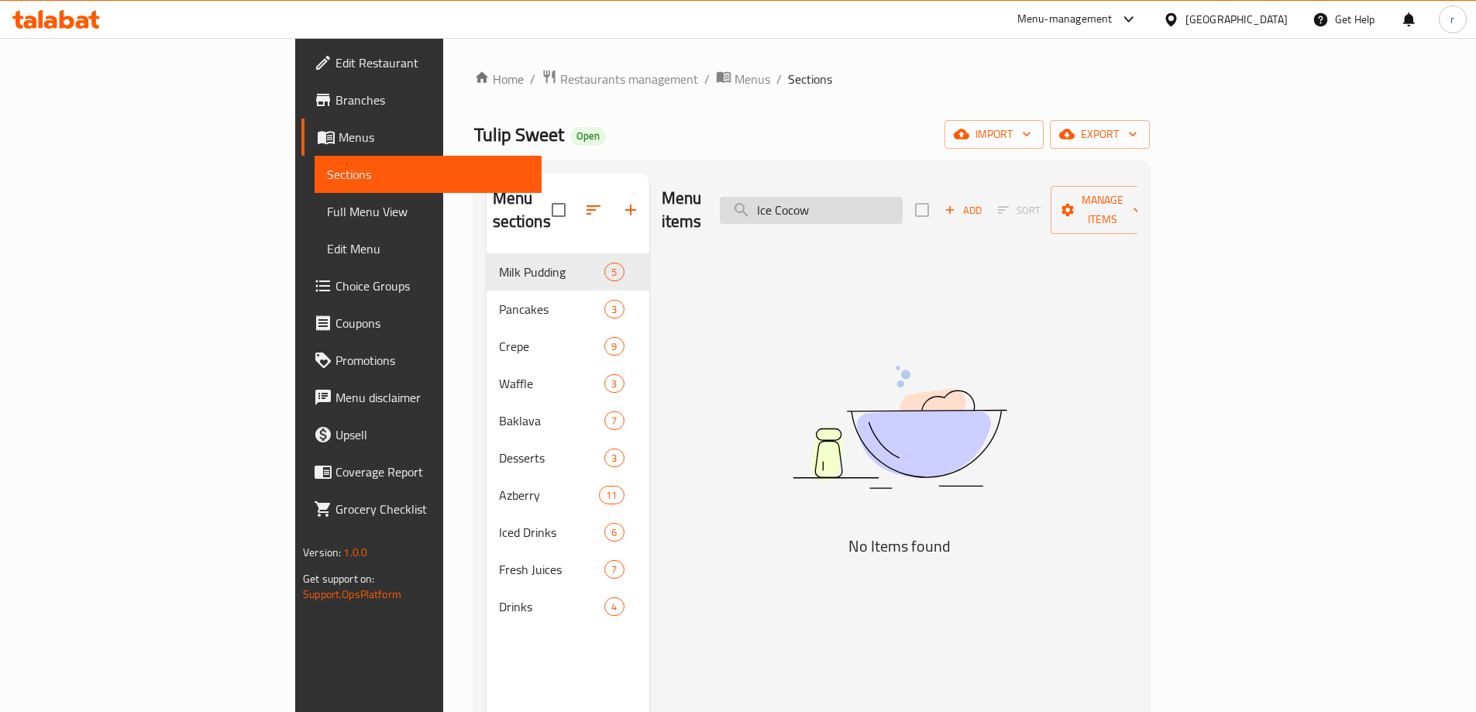
click at [897, 198] on input "Ice Cocow" at bounding box center [811, 210] width 183 height 27
click at [903, 198] on input "Ice Co cow" at bounding box center [811, 210] width 183 height 27
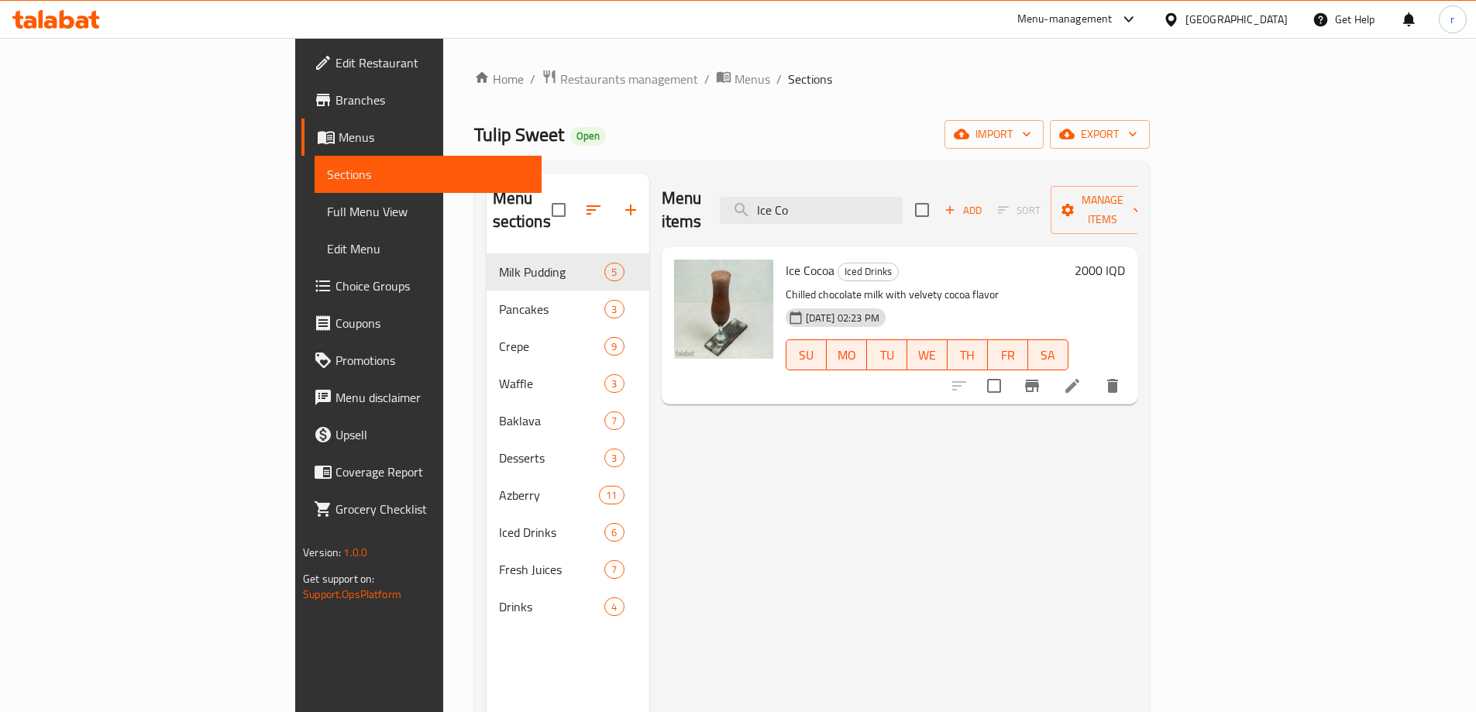
type input "Ice Co"
click at [1131, 367] on button "delete" at bounding box center [1112, 385] width 37 height 37
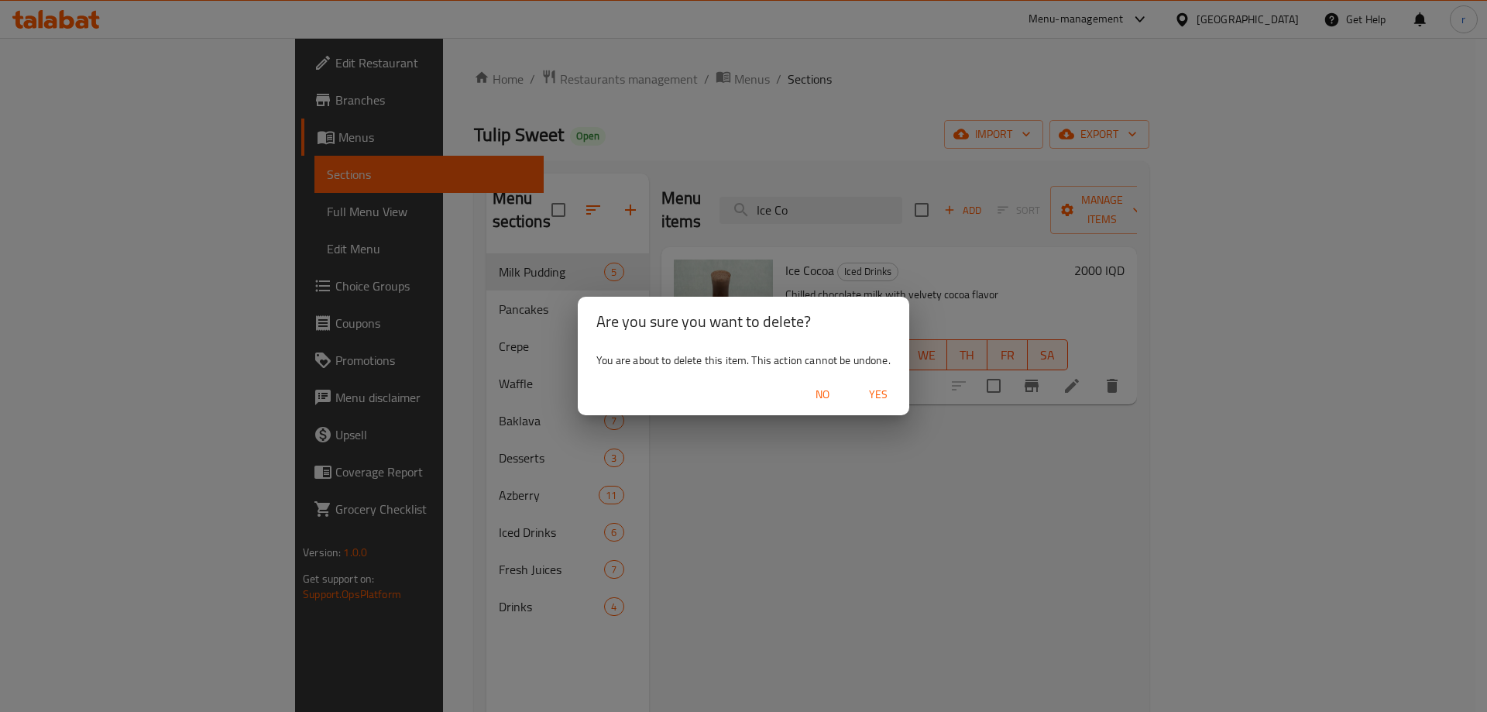
click at [881, 403] on span "Yes" at bounding box center [878, 394] width 37 height 19
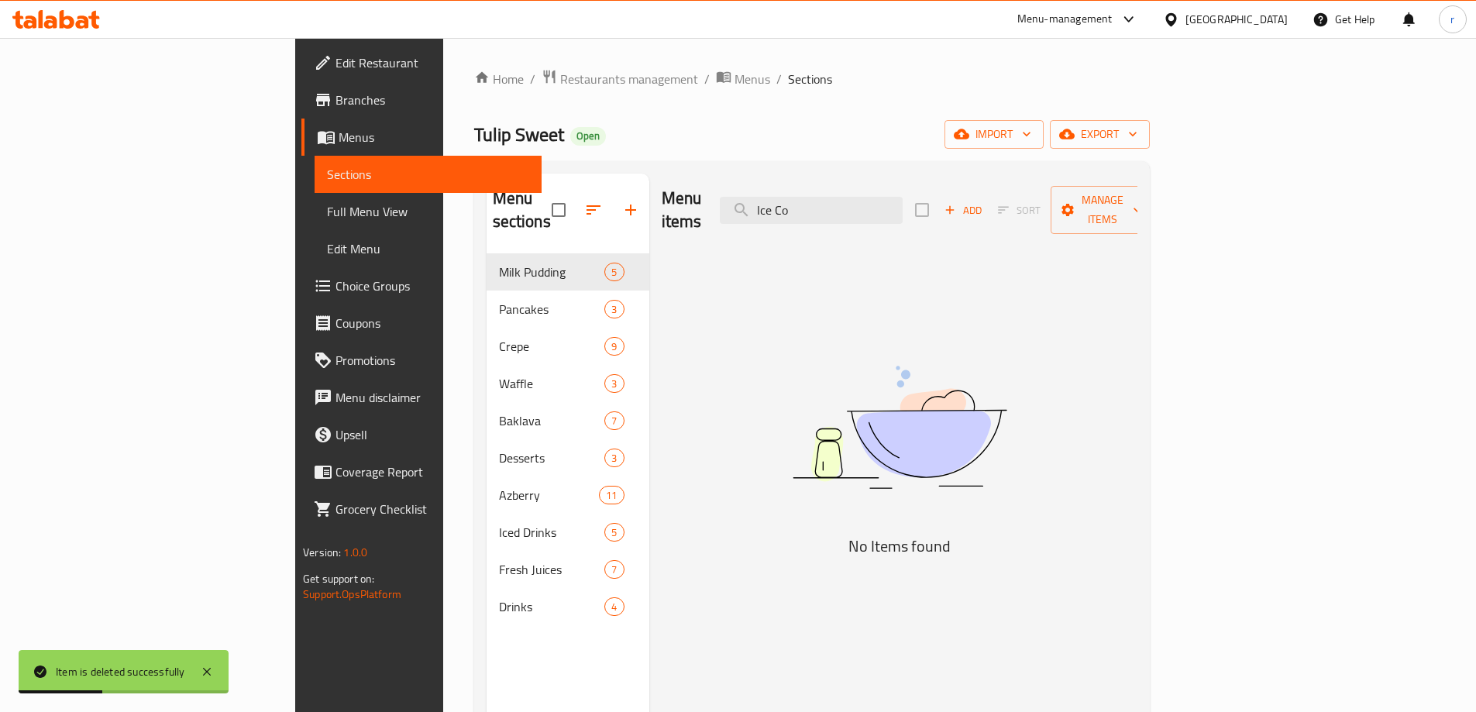
click at [327, 217] on span "Full Menu View" at bounding box center [428, 211] width 202 height 19
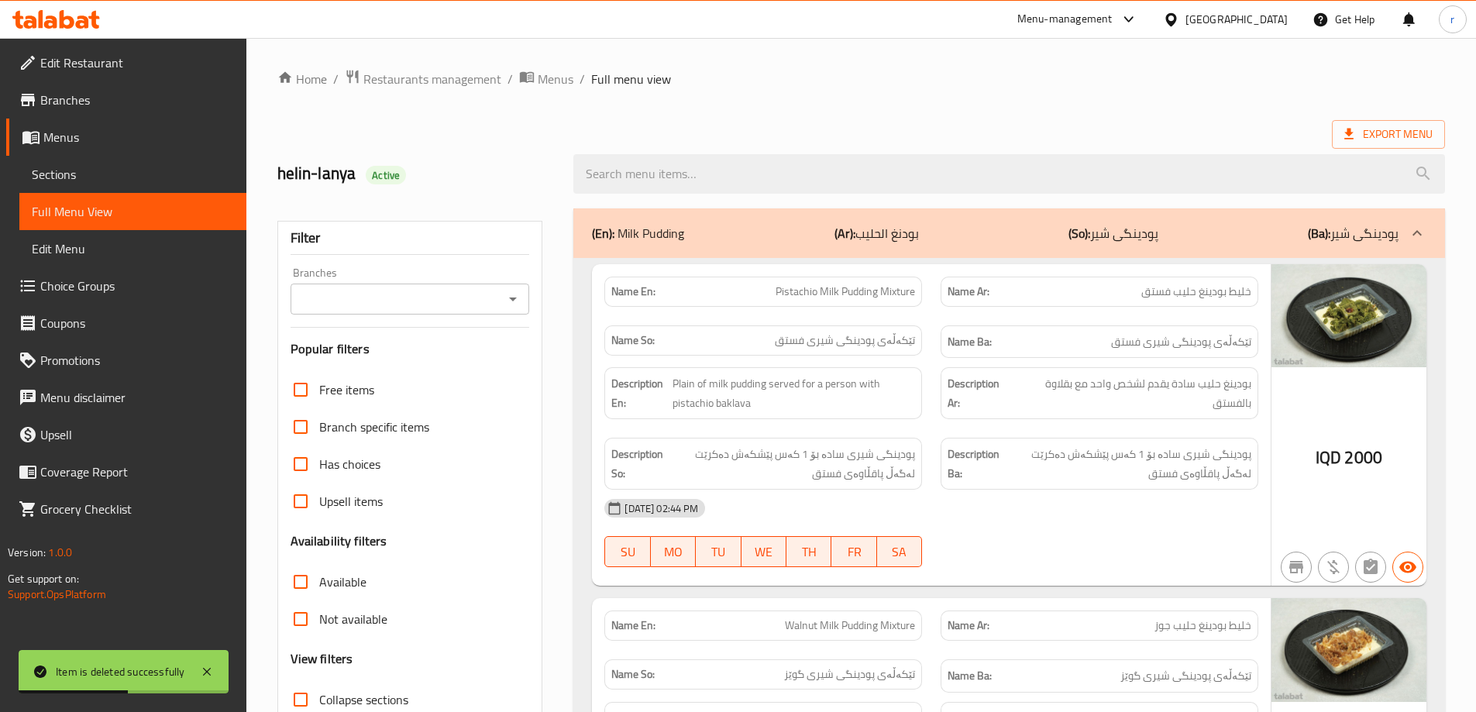
click at [366, 286] on div "Branches" at bounding box center [410, 299] width 239 height 31
click at [363, 295] on input "Branches" at bounding box center [397, 299] width 205 height 22
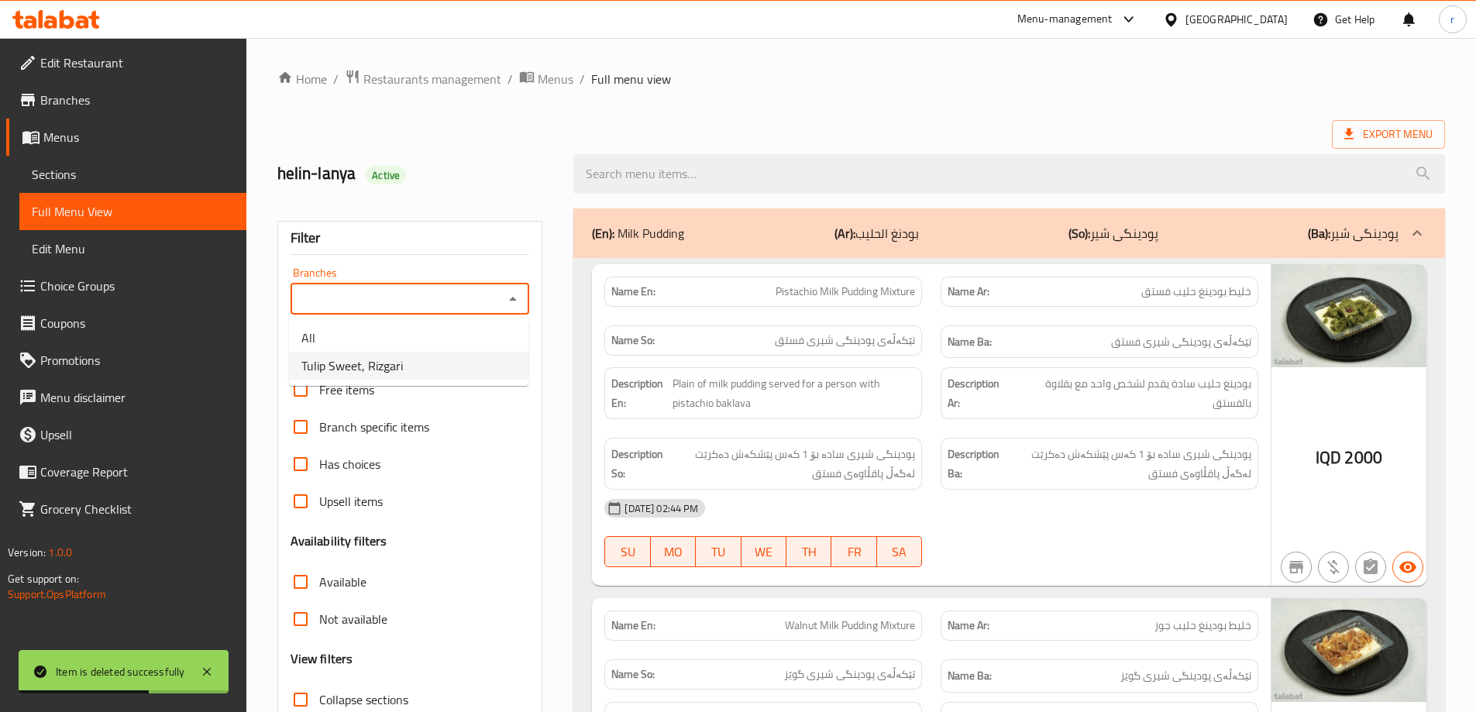
click at [358, 357] on span "Tulip Sweet, Rizgari" at bounding box center [351, 365] width 101 height 19
type input "Tulip Sweet, Rizgari"
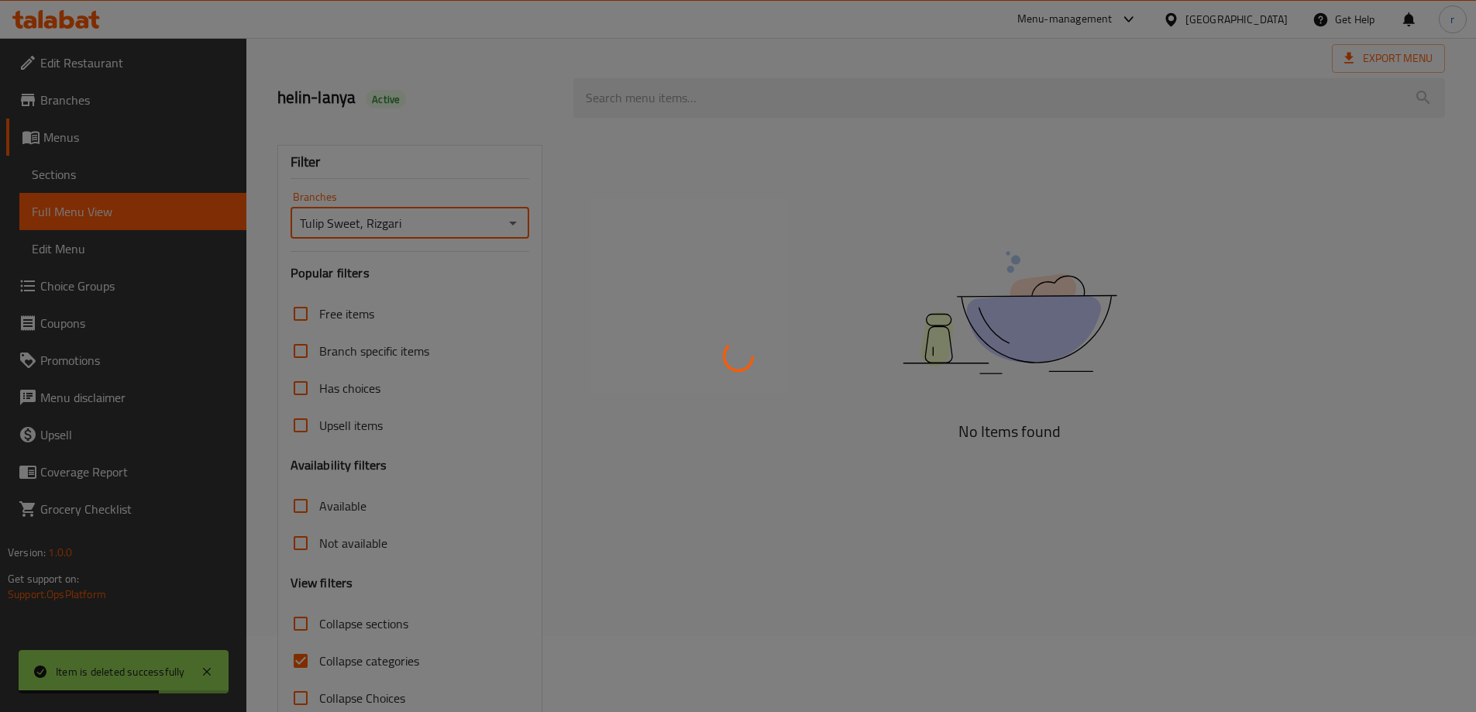
scroll to position [112, 0]
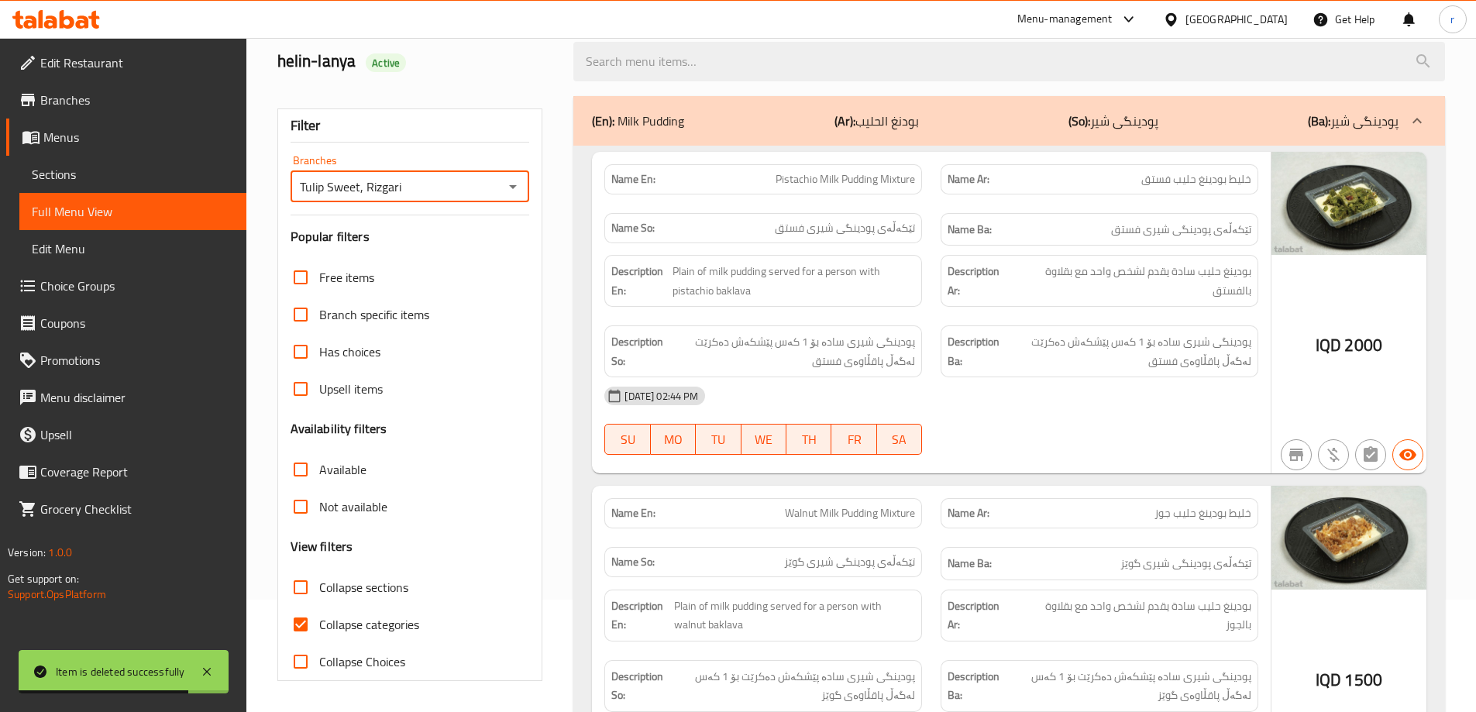
click at [362, 624] on span "Collapse categories" at bounding box center [369, 624] width 100 height 19
click at [319, 624] on input "Collapse categories" at bounding box center [300, 624] width 37 height 37
checkbox input "false"
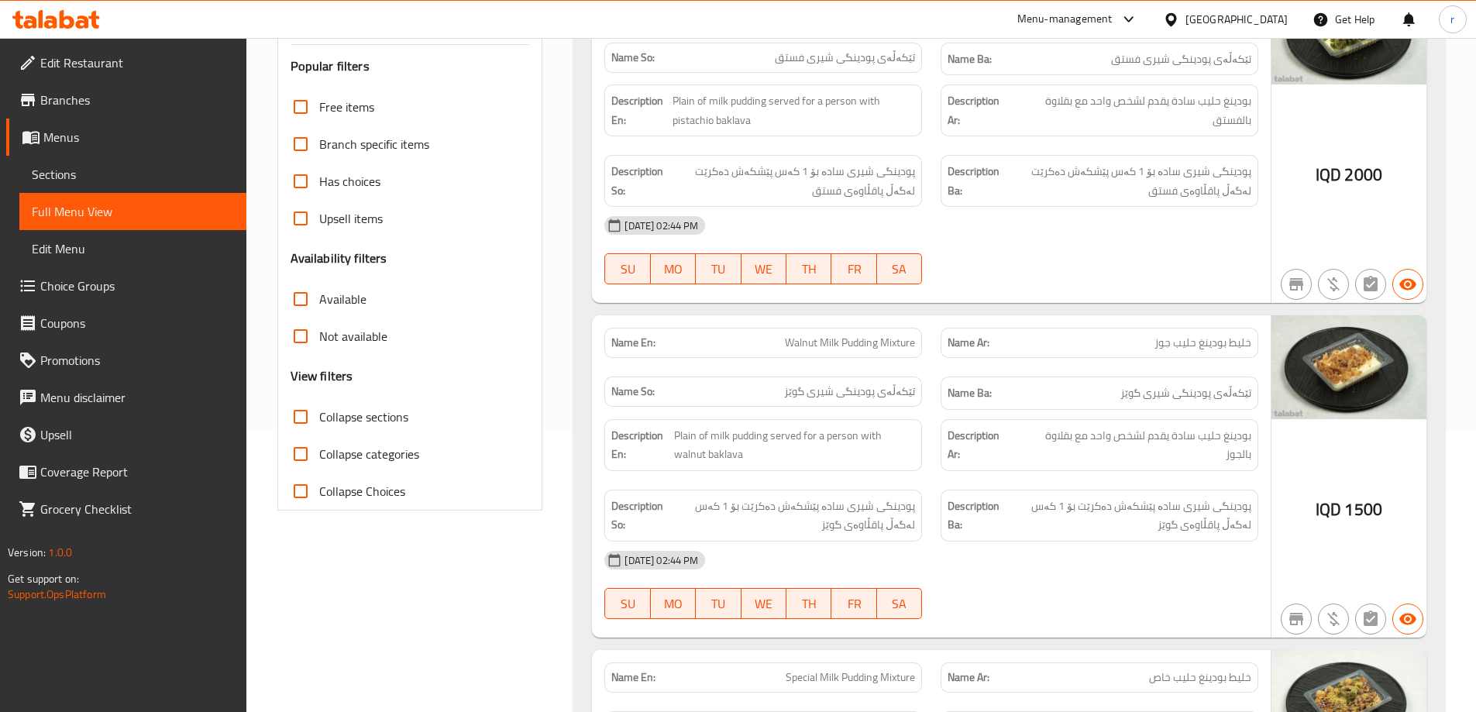
scroll to position [0, 0]
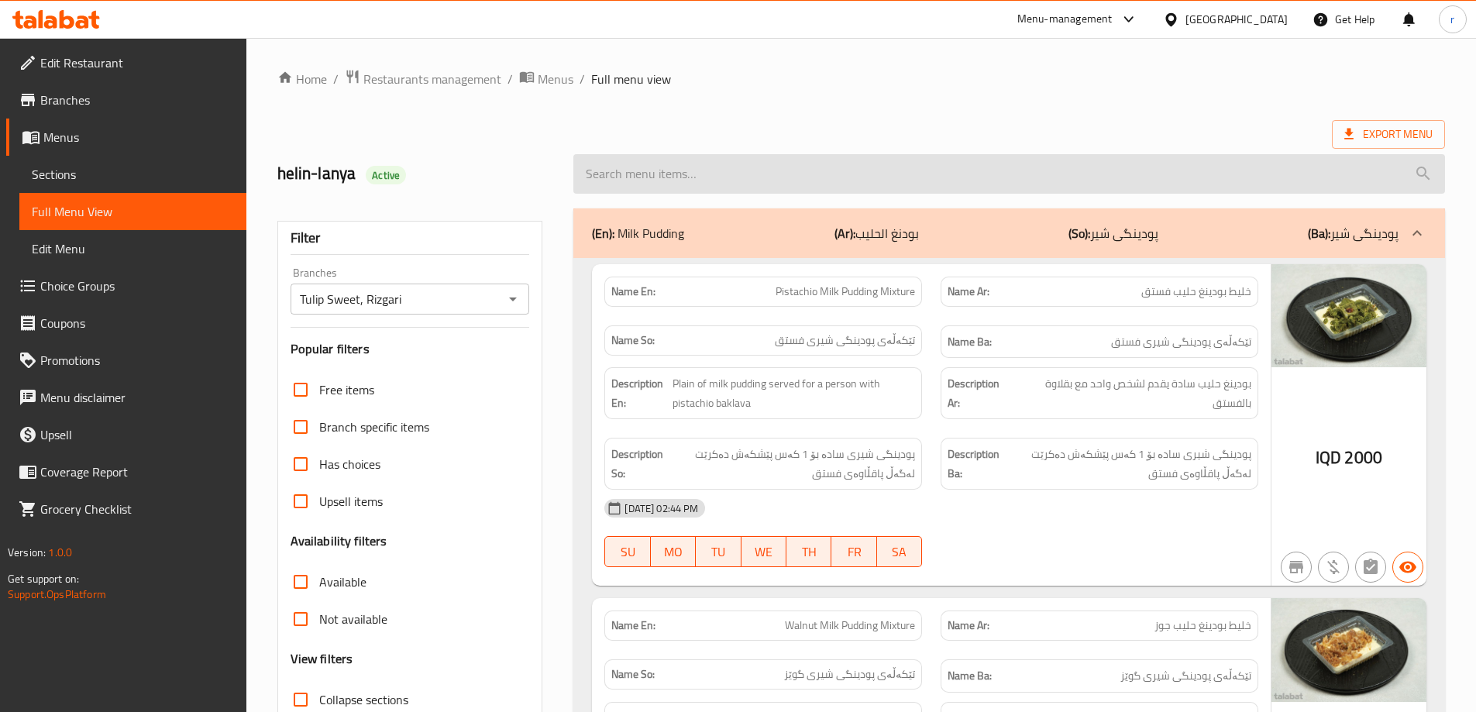
click at [689, 185] on input "search" at bounding box center [1009, 174] width 872 height 40
paste input "Ice Latte"
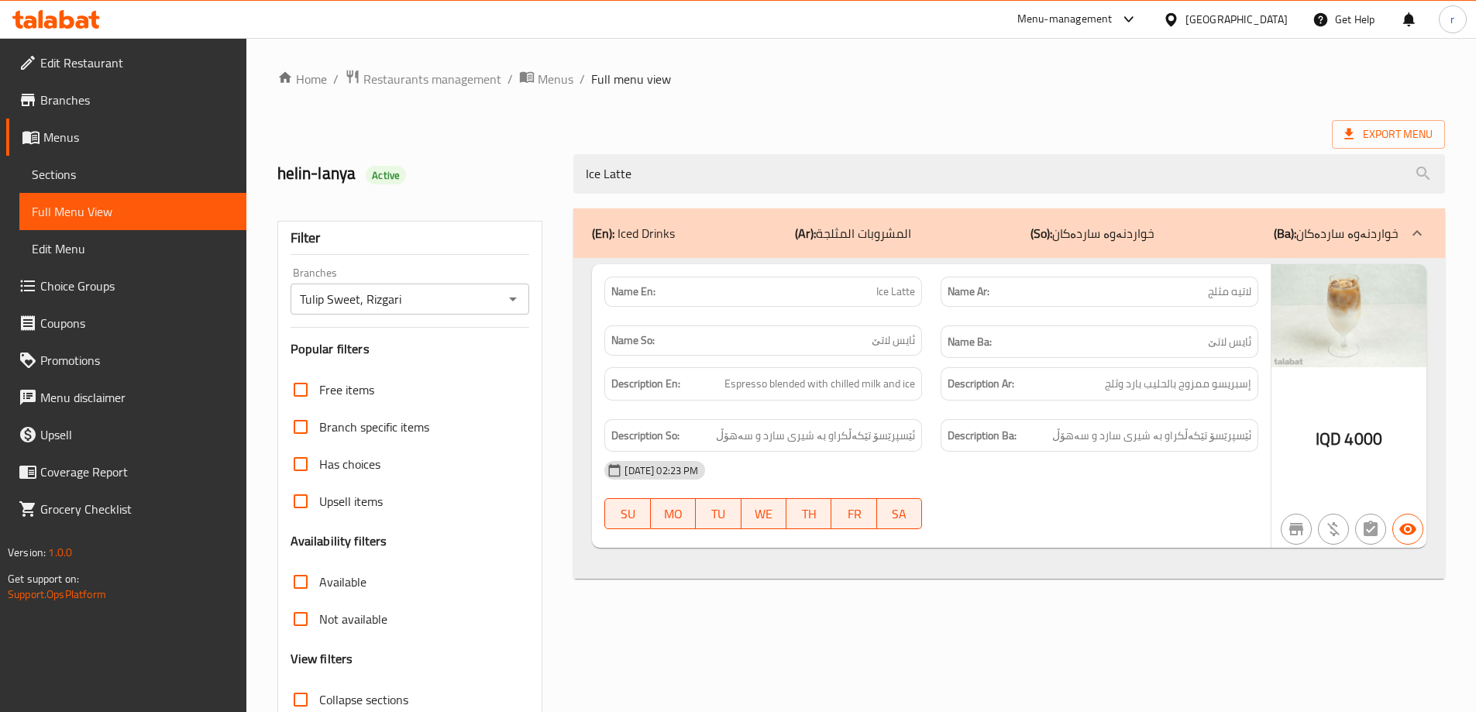
drag, startPoint x: 678, startPoint y: 177, endPoint x: 467, endPoint y: 176, distance: 210.7
click at [467, 176] on div "helin-lanya Active Ice Latte" at bounding box center [861, 173] width 1186 height 69
paste input "Spanish"
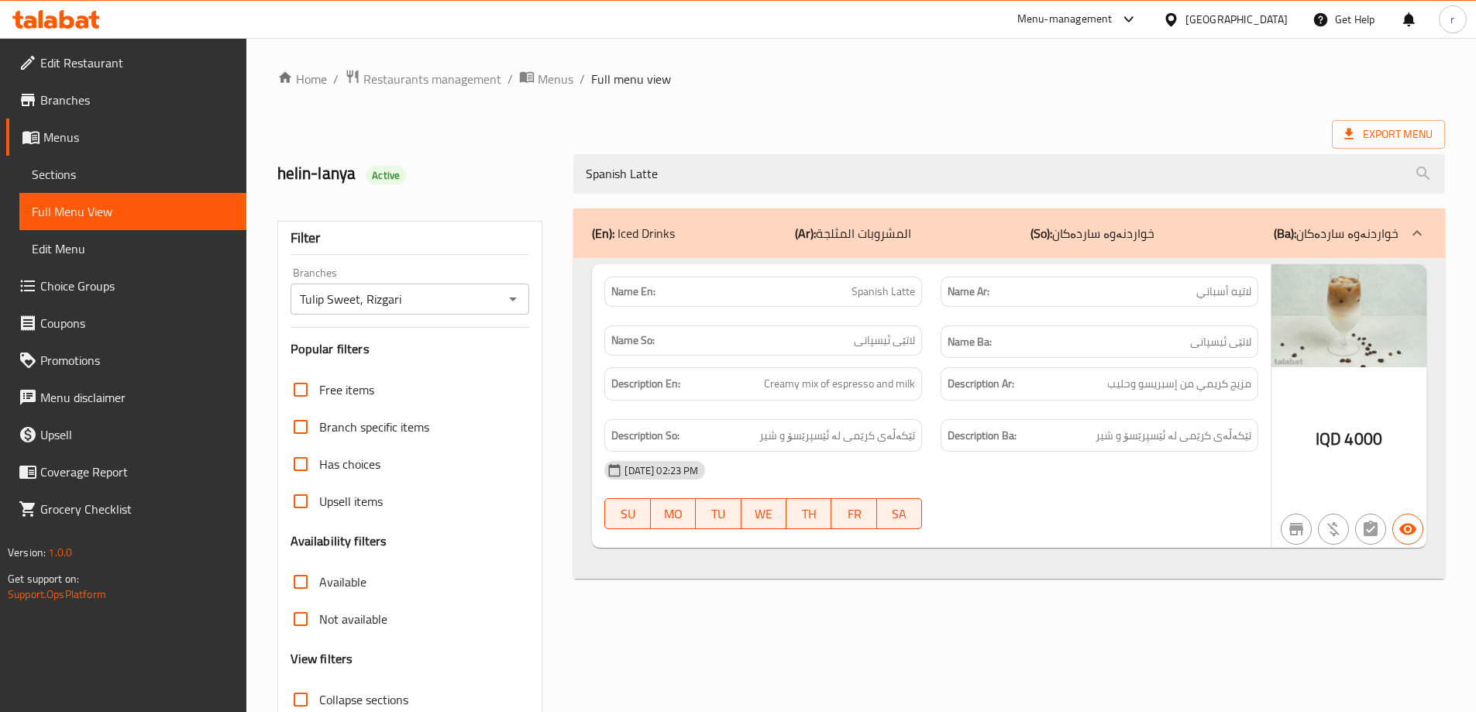
drag, startPoint x: 632, startPoint y: 176, endPoint x: 562, endPoint y: 168, distance: 70.9
click at [562, 168] on div "helin-lanya Active Spanish Latte" at bounding box center [861, 173] width 1186 height 69
paste input "Iced Americano"
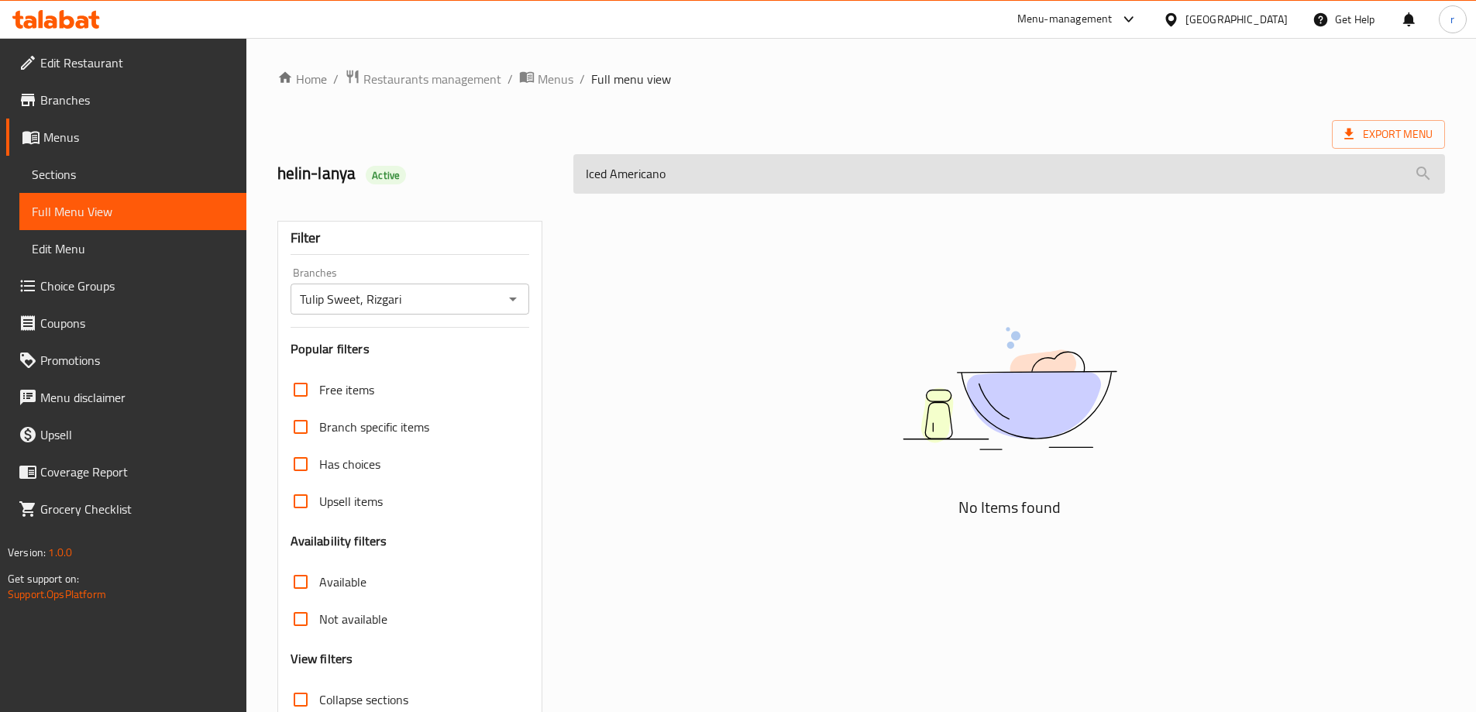
click at [606, 170] on input "Iced Americano" at bounding box center [1009, 174] width 872 height 40
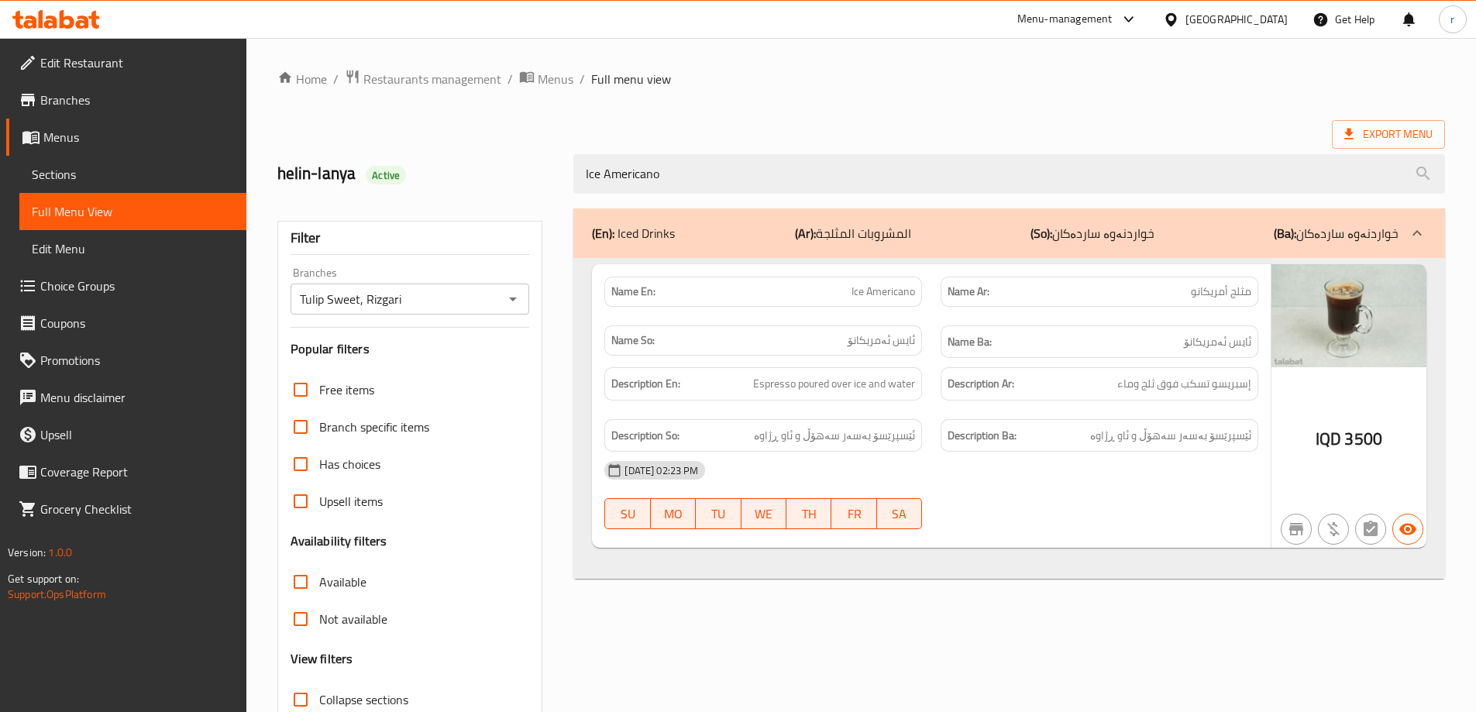
drag, startPoint x: 689, startPoint y: 163, endPoint x: 485, endPoint y: 178, distance: 204.3
click at [485, 178] on div "helin-lanya Active Ice Americano" at bounding box center [861, 173] width 1186 height 69
paste input "d Chocolate"
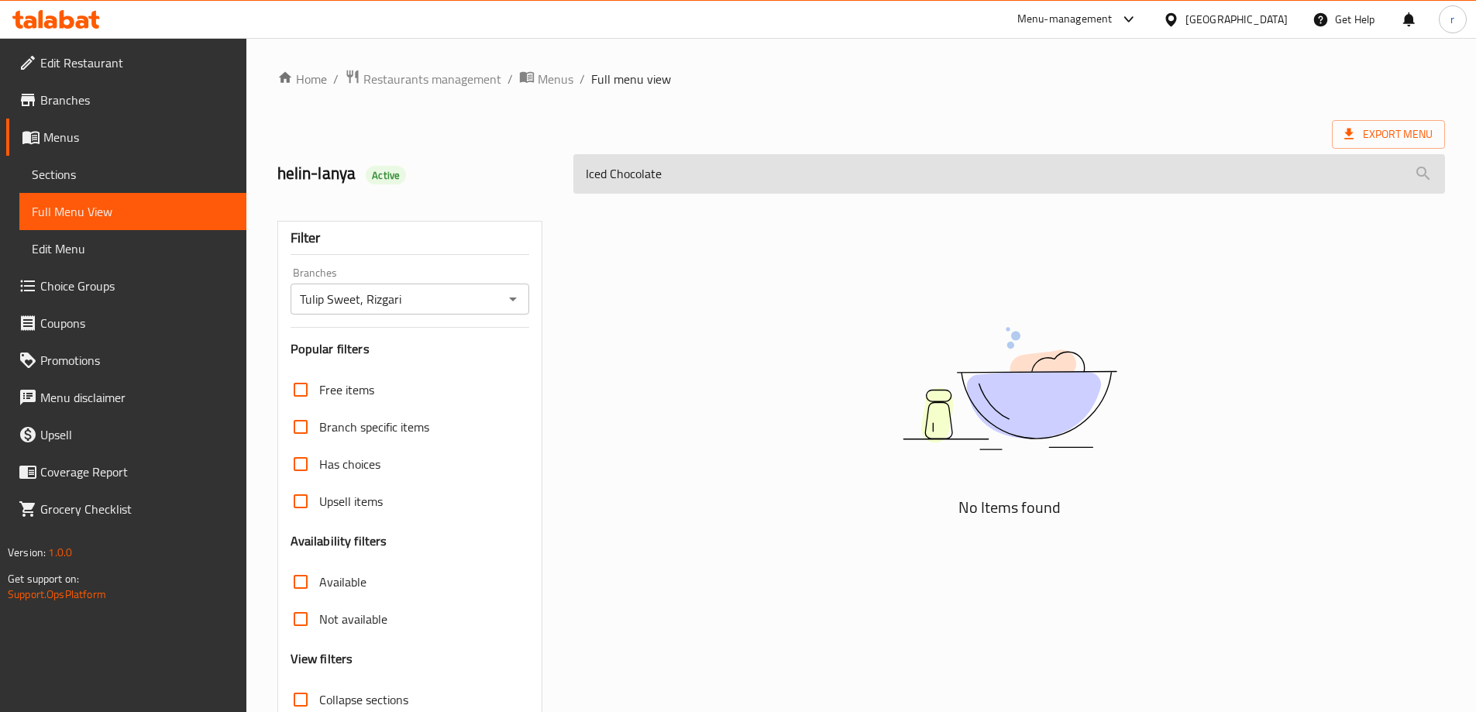
click at [609, 170] on input "Iced Chocolate" at bounding box center [1009, 174] width 872 height 40
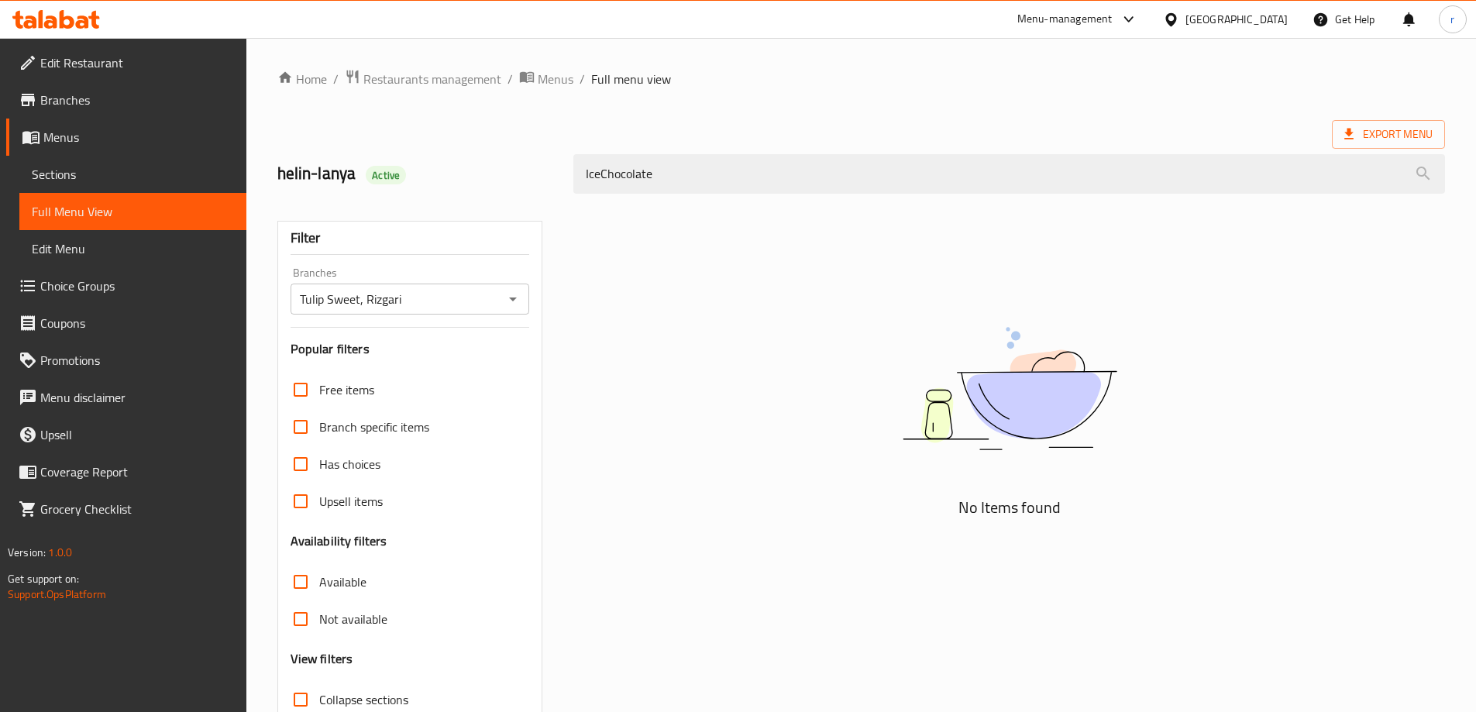
type input "Ice Chocolate"
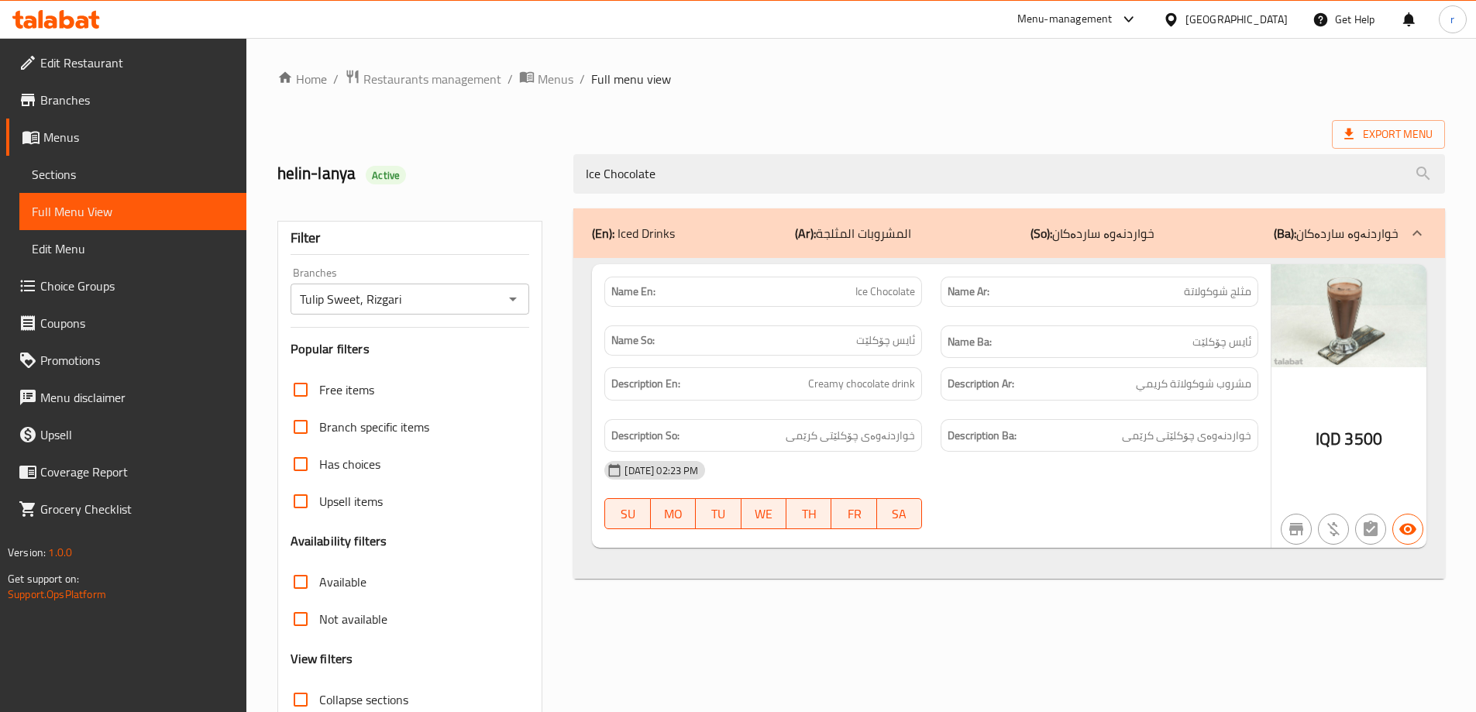
drag, startPoint x: 730, startPoint y: 178, endPoint x: 504, endPoint y: 192, distance: 225.9
click at [504, 192] on div "helin-lanya Active Ice Chocolate" at bounding box center [861, 173] width 1186 height 69
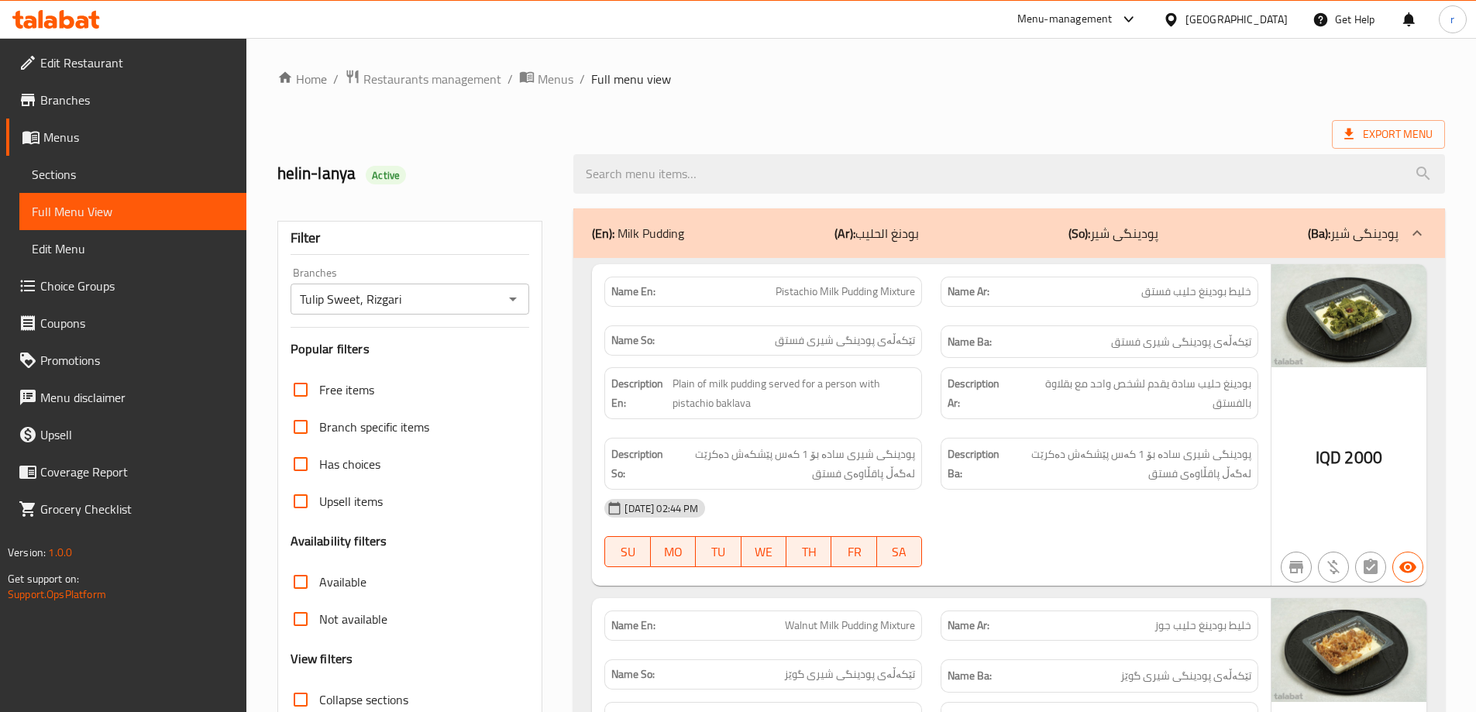
click at [786, 127] on div "Export Menu" at bounding box center [860, 134] width 1167 height 29
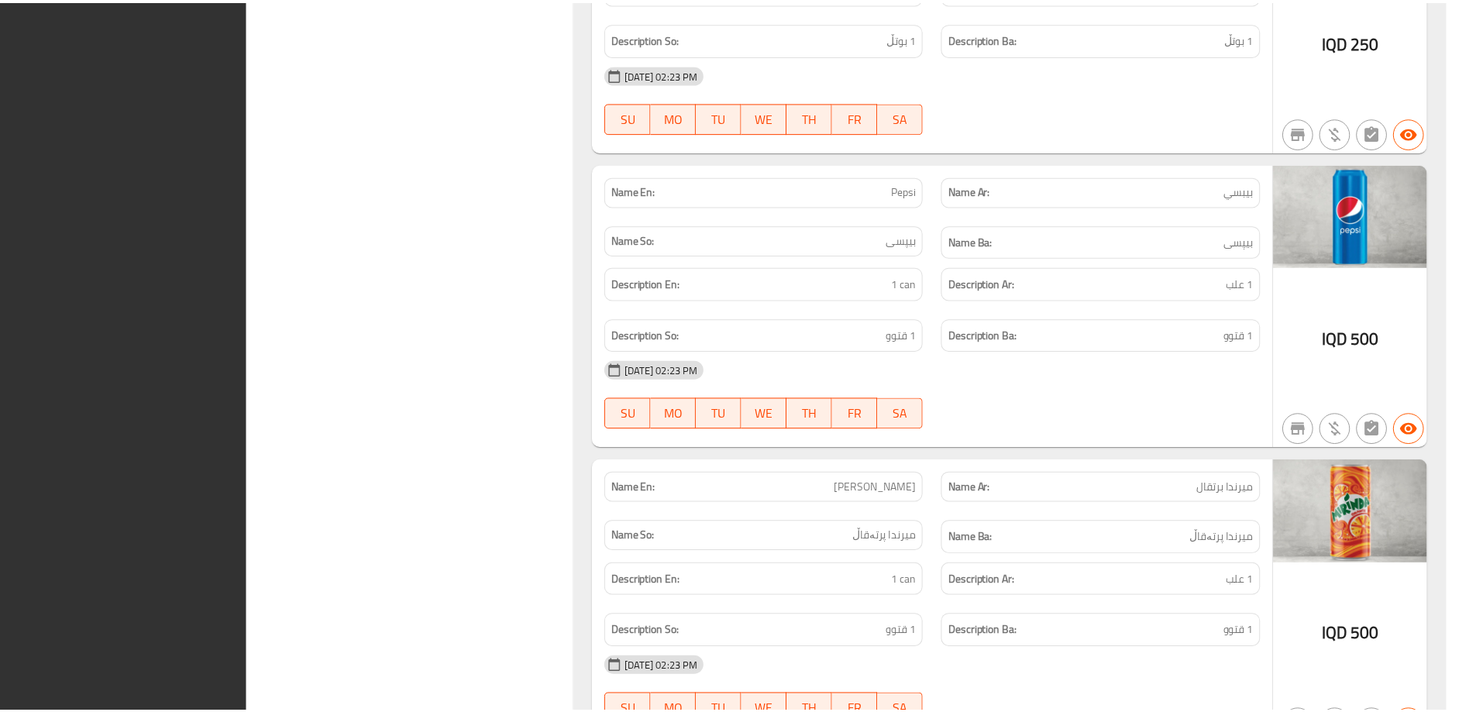
scroll to position [20857, 0]
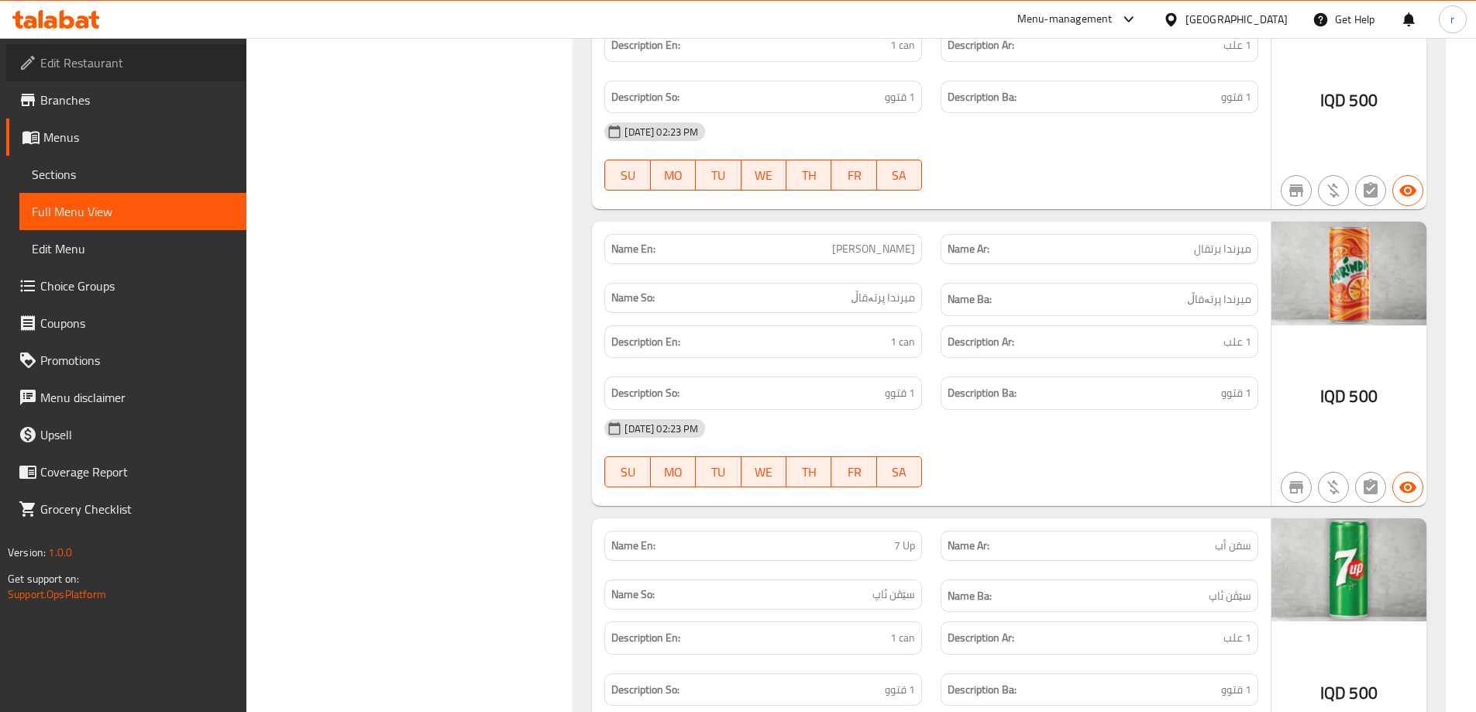
click at [77, 60] on span "Edit Restaurant" at bounding box center [137, 62] width 194 height 19
